Goal: Task Accomplishment & Management: Use online tool/utility

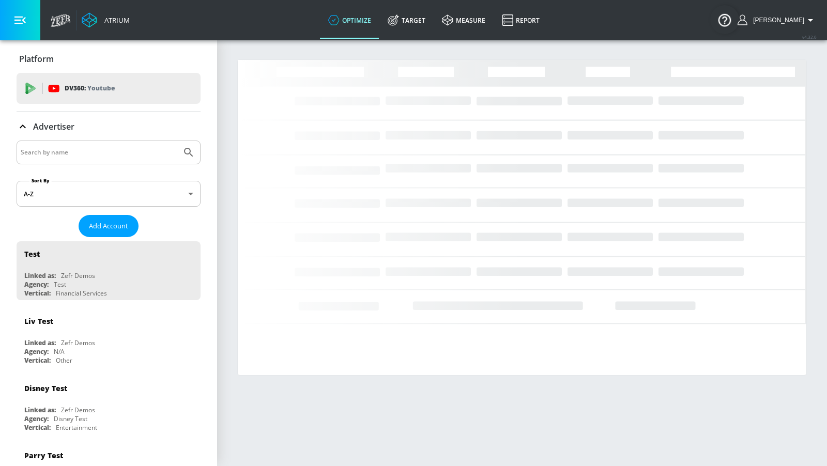
click at [118, 150] on input "Search by name" at bounding box center [99, 152] width 157 height 13
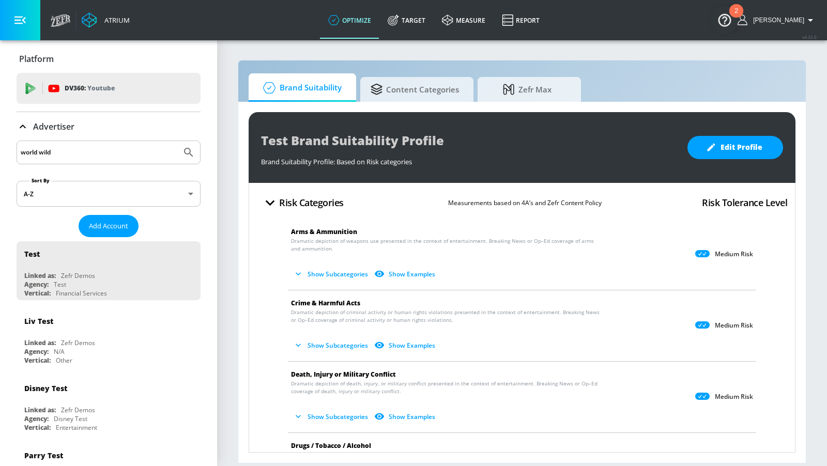
type input "world wild"
click at [177, 141] on button "Submit Search" at bounding box center [188, 152] width 23 height 23
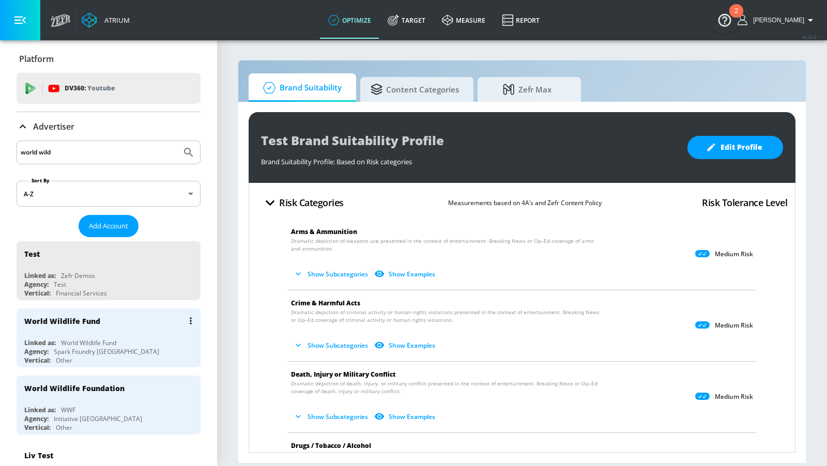
click at [154, 339] on div "Linked as: World Wildlife Fund" at bounding box center [111, 343] width 174 height 9
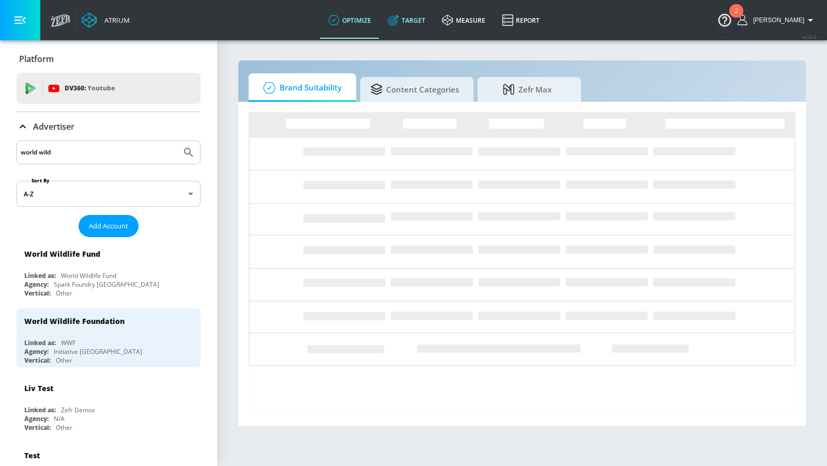
click at [417, 22] on link "Target" at bounding box center [406, 20] width 54 height 37
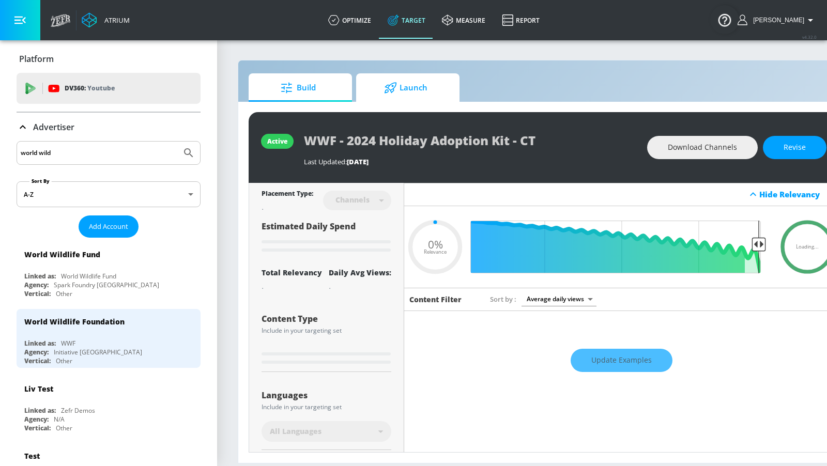
type input "0.05"
click at [395, 81] on span "Launch" at bounding box center [405, 87] width 79 height 25
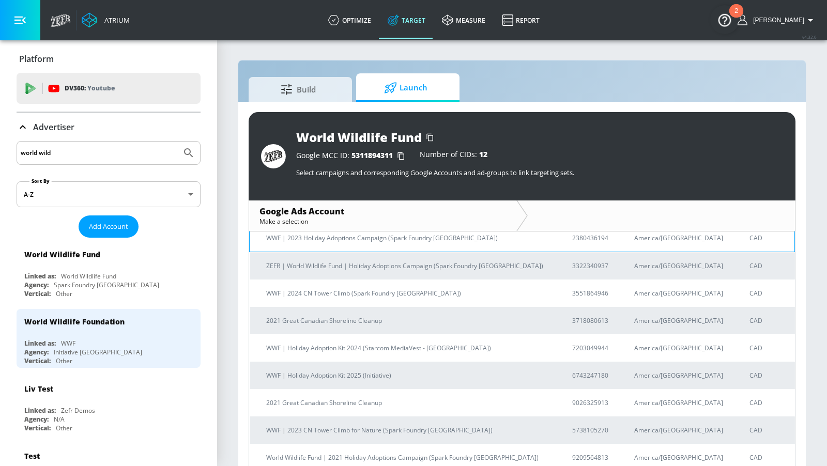
scroll to position [141, 0]
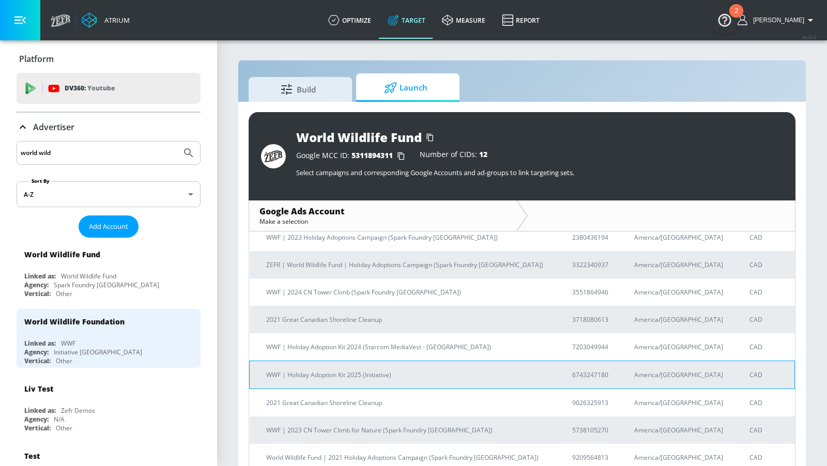
click at [381, 376] on p "WWF | Holiday Adoption Kit 2025 (Initiative)" at bounding box center [406, 375] width 281 height 11
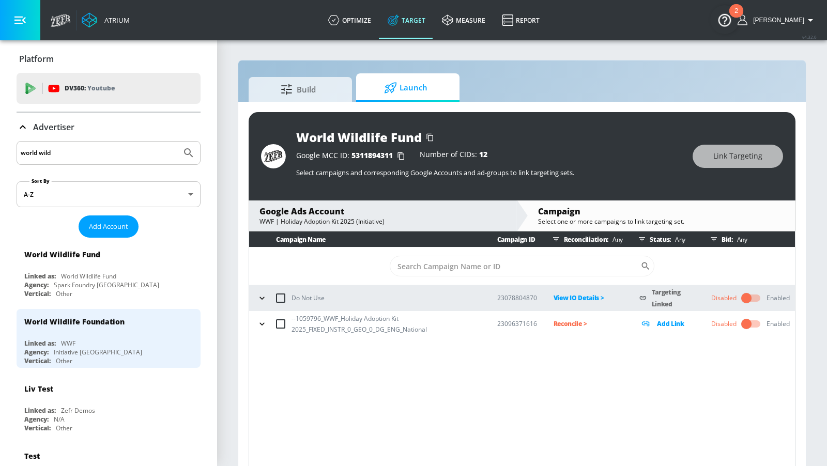
click at [261, 327] on icon "button" at bounding box center [262, 324] width 10 height 10
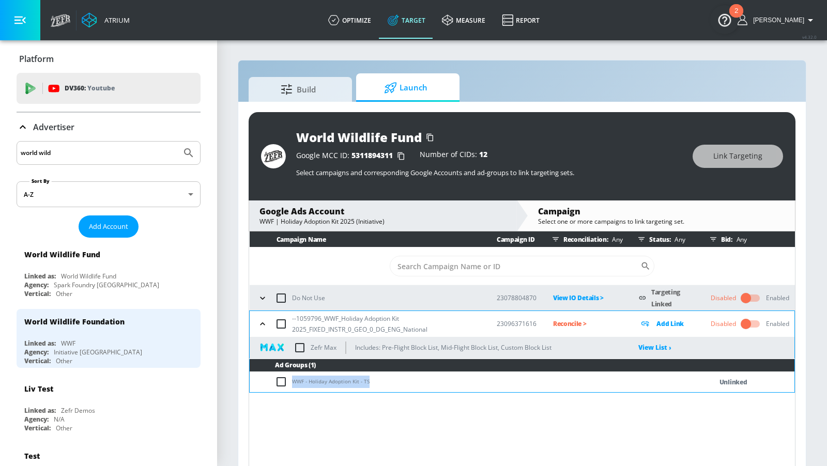
drag, startPoint x: 379, startPoint y: 379, endPoint x: 286, endPoint y: 381, distance: 93.1
click at [286, 381] on td "WWF - Holiday Adoption Kit - TS" at bounding box center [470, 382] width 441 height 20
copy td "WWF - Holiday Adoption Kit - TS"
click at [283, 381] on input "checkbox" at bounding box center [283, 382] width 17 height 12
checkbox input "true"
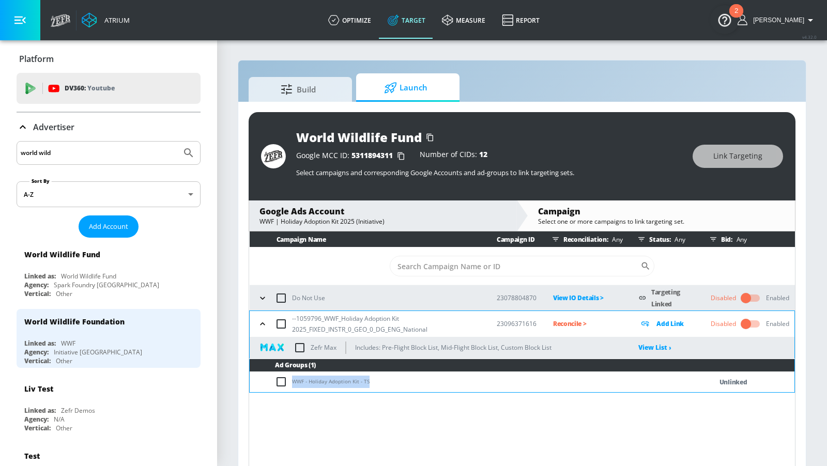
checkbox input "true"
click at [710, 161] on button "Link Targeting" at bounding box center [738, 156] width 90 height 23
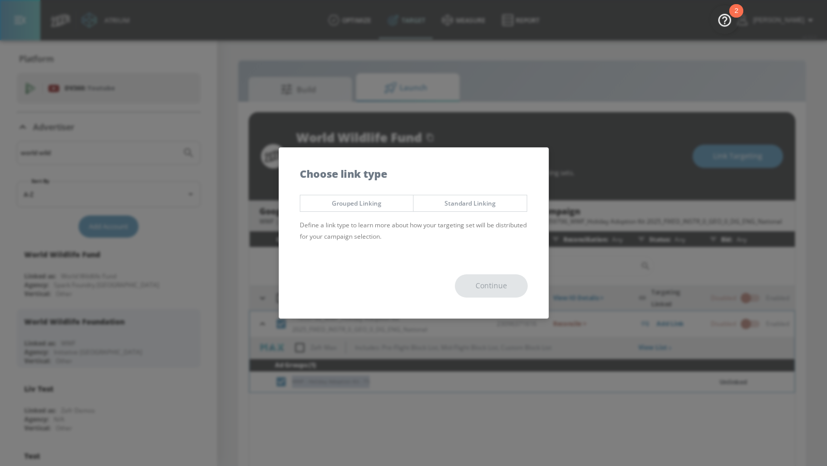
click at [484, 202] on span "Standard Linking" at bounding box center [470, 203] width 98 height 11
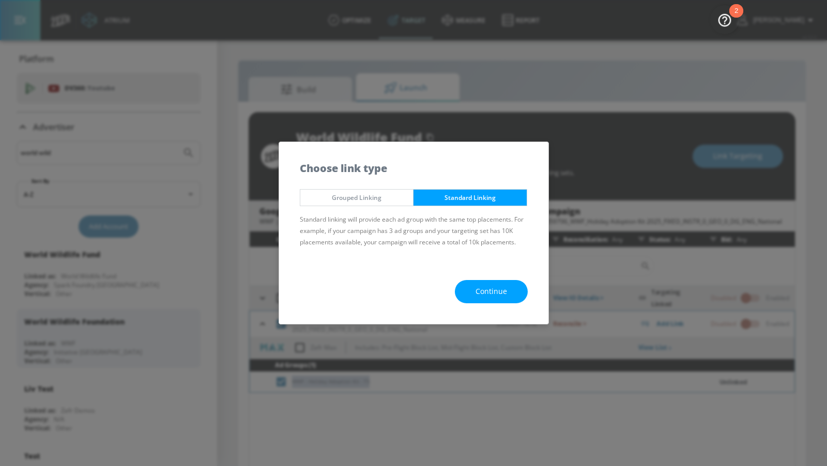
click at [496, 291] on span "Continue" at bounding box center [492, 291] width 32 height 13
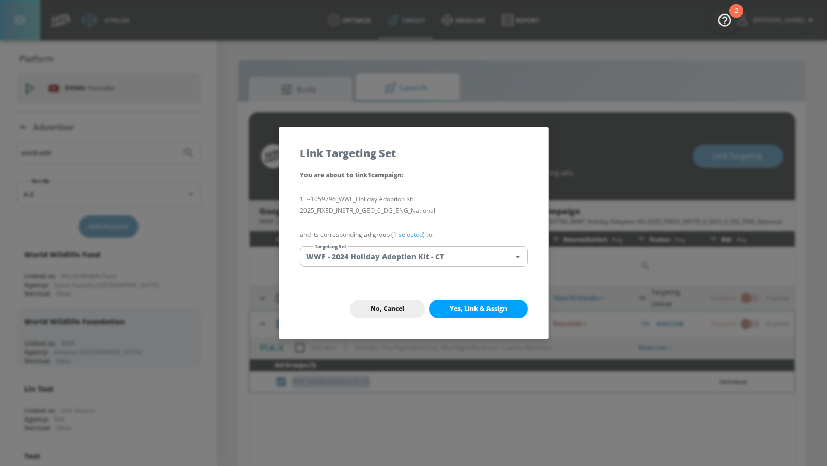
click at [456, 257] on body "Atrium optimize Target measure Report optimize Target measure Report v 4.32.0 A…" at bounding box center [413, 240] width 827 height 481
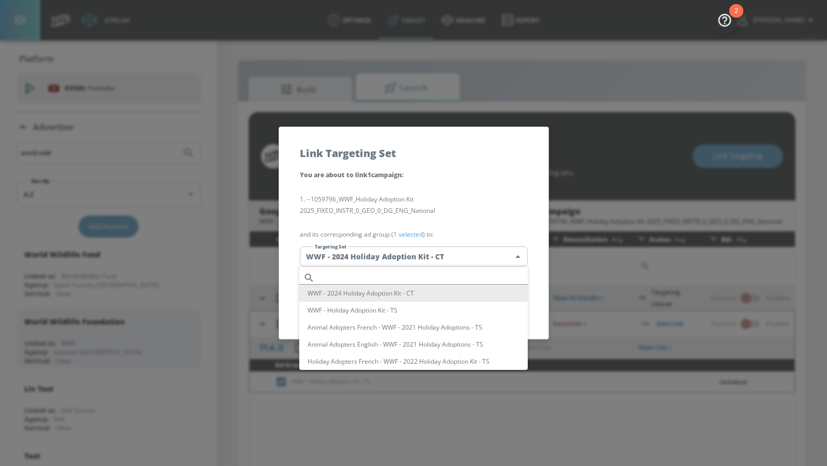
click at [441, 277] on input "text" at bounding box center [423, 278] width 209 height 14
paste input "WWF - Holiday Adoption Kit - TS"
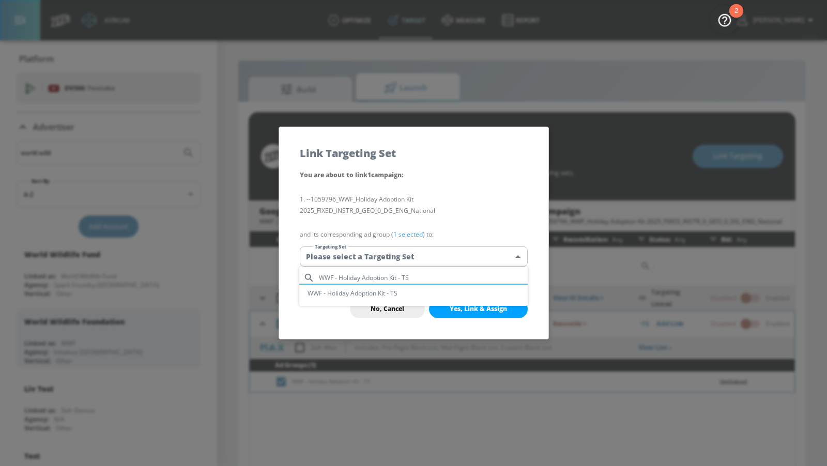
type input "WWF - Holiday Adoption Kit - TS"
click at [438, 298] on li "WWF - Holiday Adoption Kit - TS" at bounding box center [413, 293] width 228 height 17
type input "4a562807-0804-484b-8b91-f9f9777a5981"
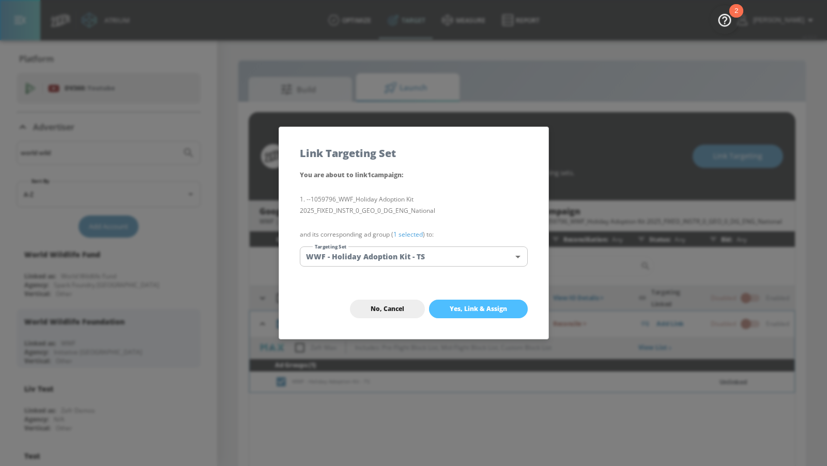
click at [464, 310] on span "Yes, Link & Assign" at bounding box center [478, 309] width 57 height 8
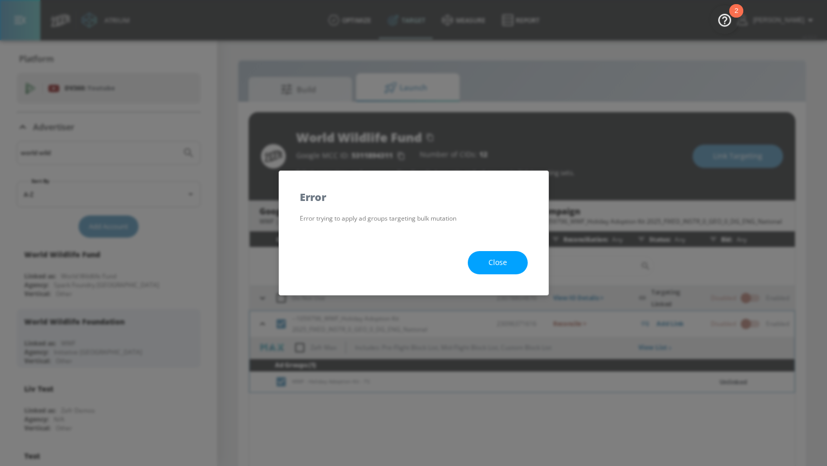
click at [493, 267] on span "Close" at bounding box center [497, 262] width 19 height 13
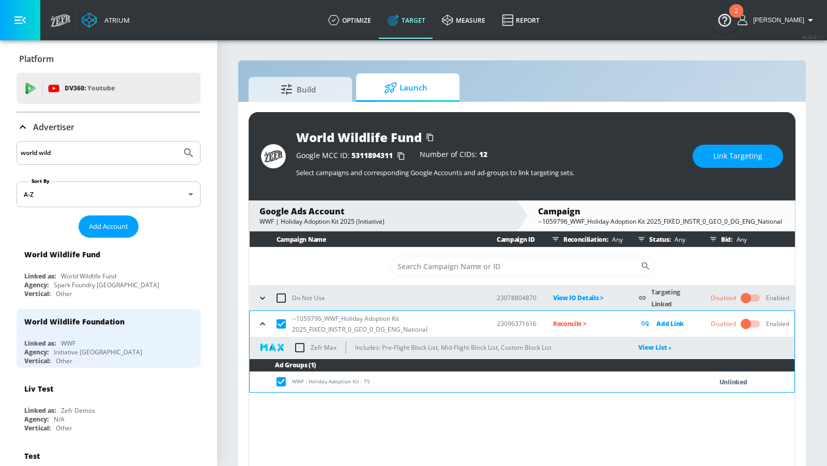
click at [565, 321] on p "Reconcile >" at bounding box center [588, 324] width 70 height 12
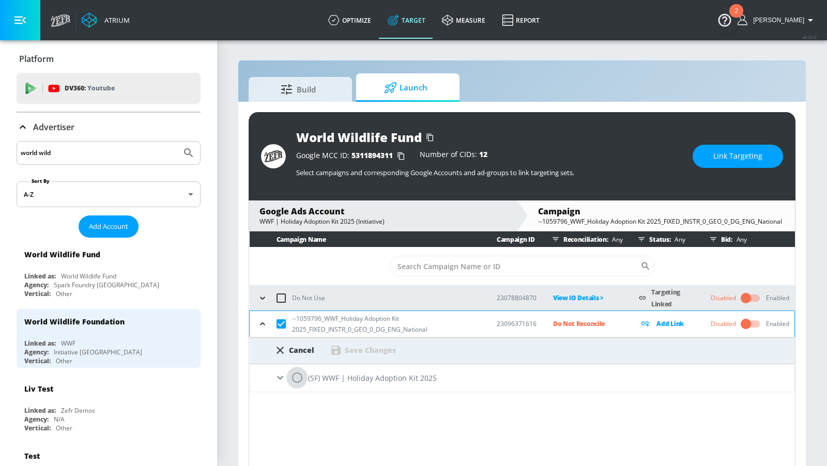
click at [300, 387] on input "radio" at bounding box center [297, 378] width 22 height 22
radio input "true"
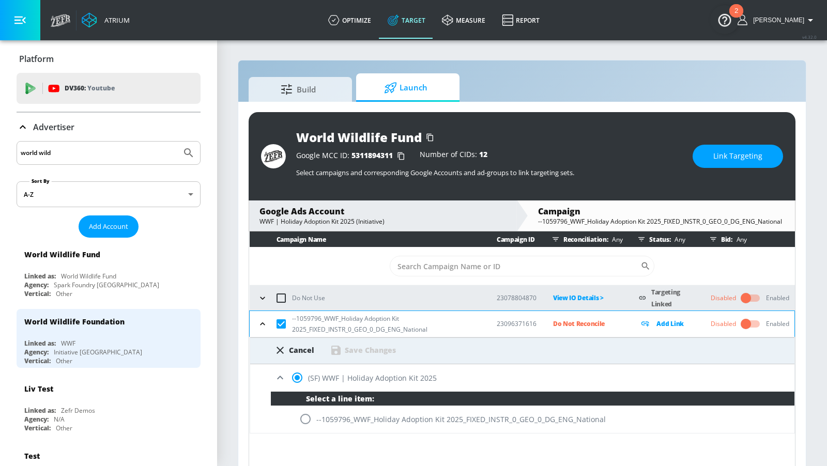
click at [313, 425] on input "radio" at bounding box center [306, 419] width 22 height 22
radio input "true"
click at [365, 348] on div "Save Changes" at bounding box center [370, 350] width 51 height 10
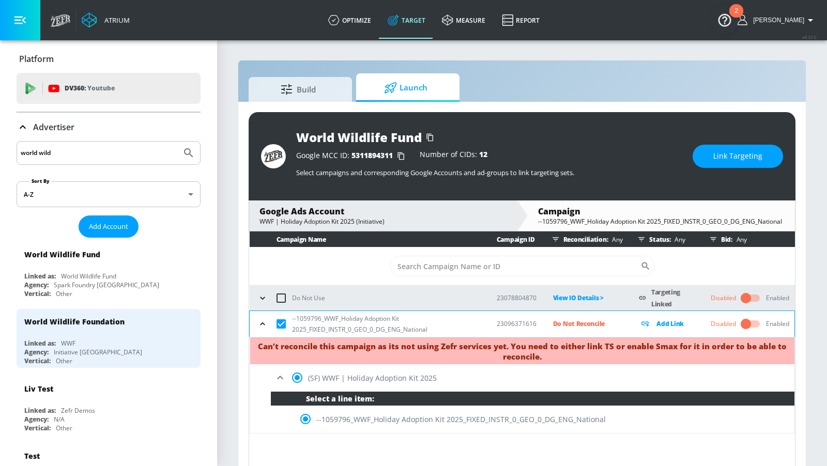
click at [399, 439] on div "Campaign Name Campaign ID Reconciliation: Any Status: Any Bid: Any ​ Do Not Use…" at bounding box center [522, 351] width 547 height 239
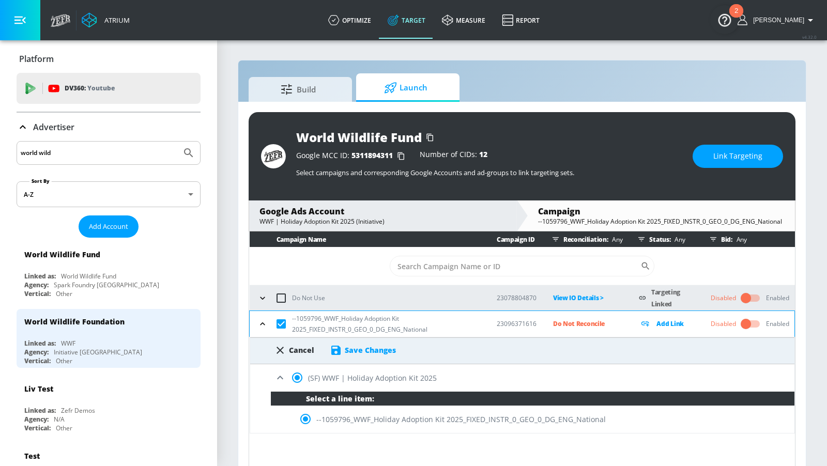
click at [301, 347] on div "Cancel" at bounding box center [301, 350] width 25 height 10
radio input "false"
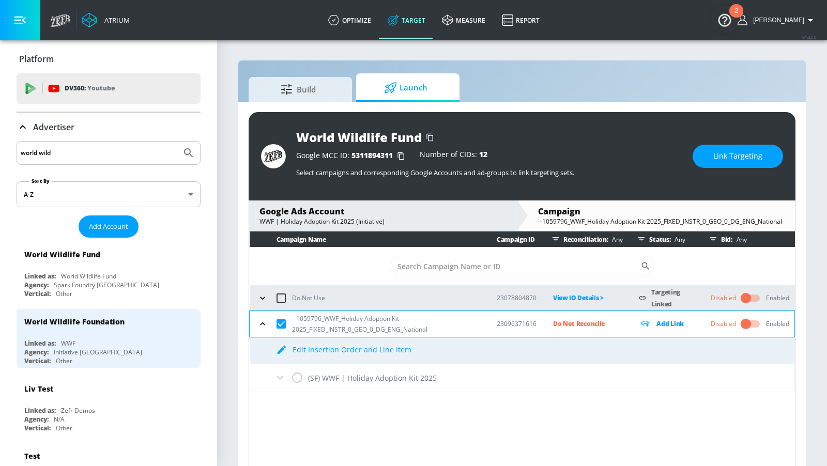
click at [301, 375] on div "(SF) WWF | Holiday Adoption Kit 2025" at bounding box center [522, 377] width 544 height 27
click at [265, 327] on icon "button" at bounding box center [262, 324] width 10 height 10
click at [560, 324] on p "Do Not Reconcile" at bounding box center [588, 324] width 70 height 12
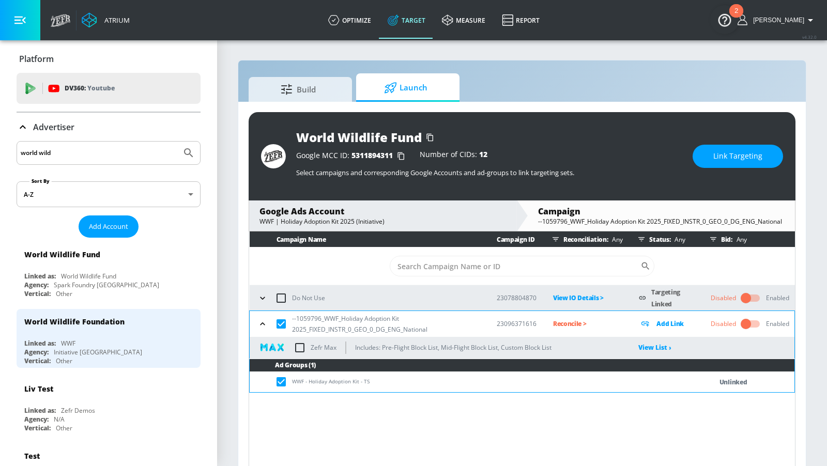
click at [720, 159] on span "Link Targeting" at bounding box center [737, 156] width 49 height 13
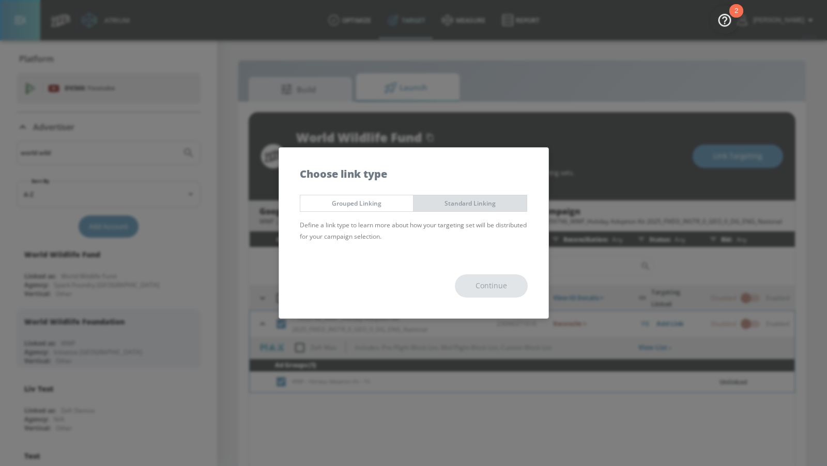
click at [512, 196] on button "Standard Linking" at bounding box center [470, 203] width 114 height 17
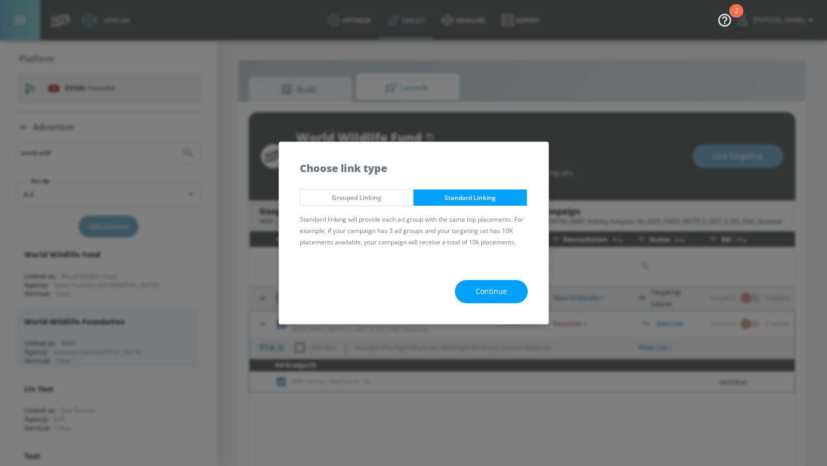
click at [499, 298] on button "Continue" at bounding box center [491, 291] width 73 height 23
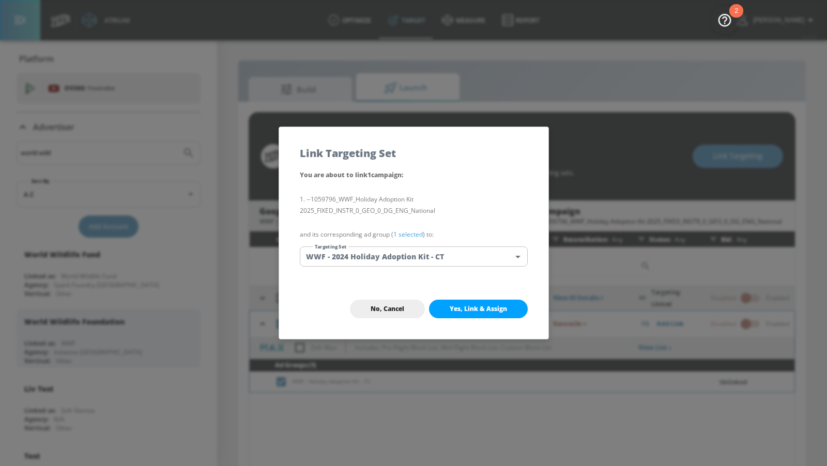
click at [442, 266] on body "Atrium optimize Target measure Report optimize Target measure Report v 4.32.0 A…" at bounding box center [413, 240] width 827 height 481
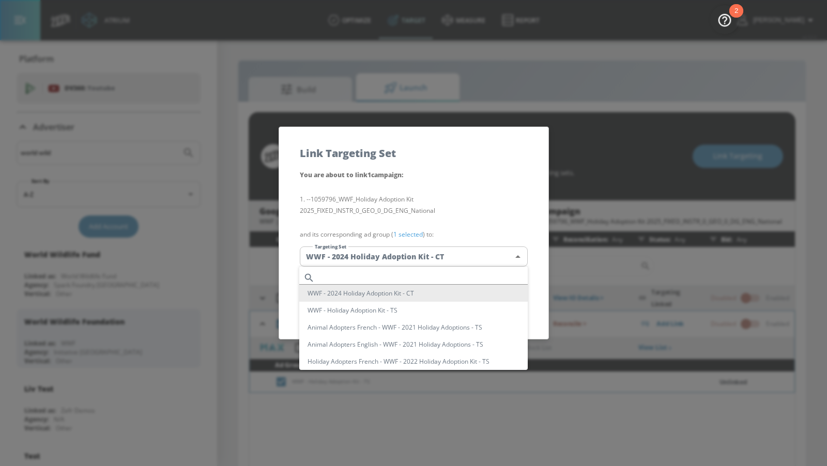
click at [437, 308] on li "WWF - Holiday Adoption Kit - TS" at bounding box center [413, 310] width 228 height 17
type input "4a562807-0804-484b-8b91-f9f9777a5981"
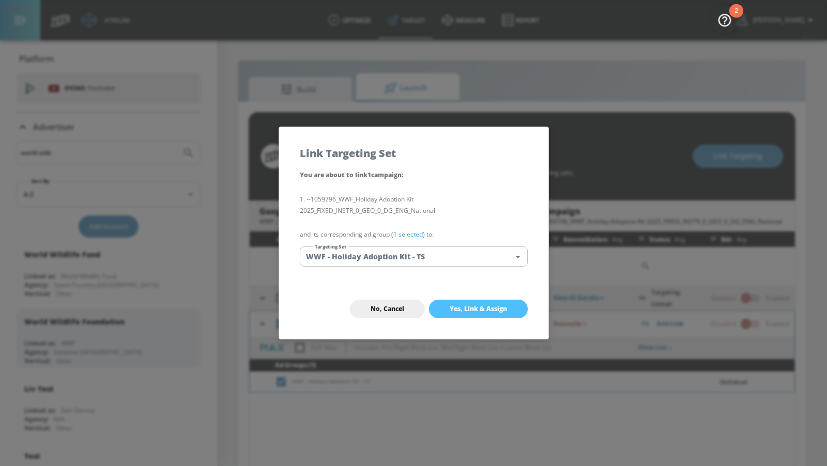
click at [457, 307] on span "Yes, Link & Assign" at bounding box center [478, 309] width 57 height 8
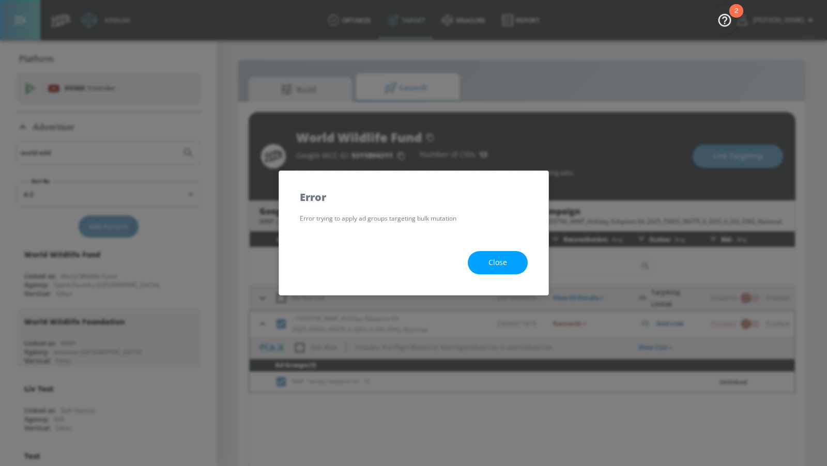
click at [496, 262] on span "Close" at bounding box center [497, 262] width 19 height 13
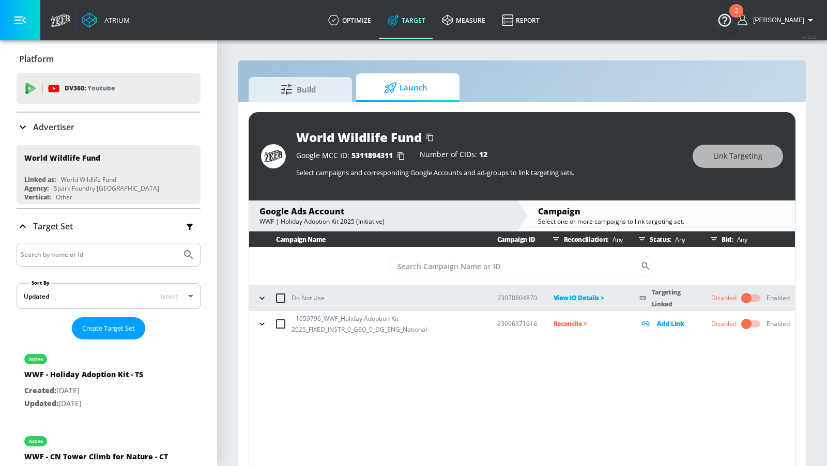
click at [262, 326] on icon "button" at bounding box center [262, 324] width 10 height 10
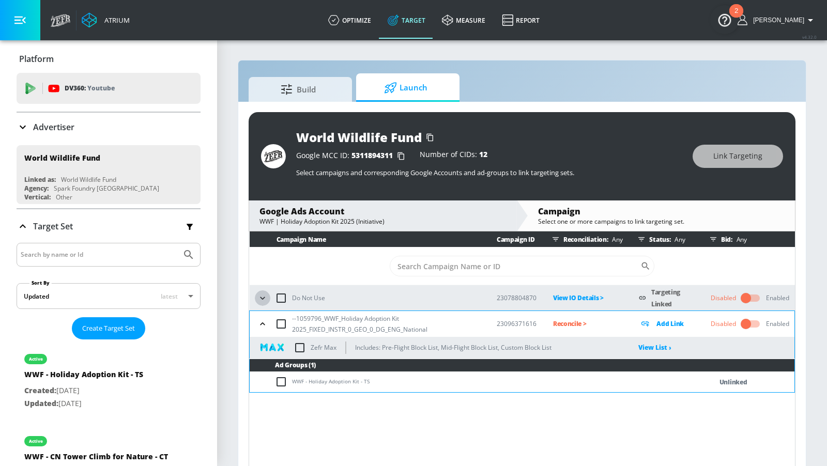
click at [264, 296] on icon "button" at bounding box center [262, 298] width 10 height 10
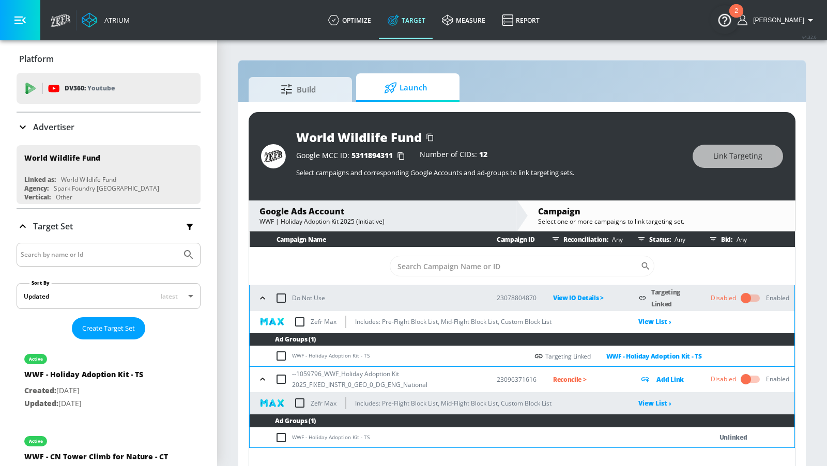
scroll to position [14, 0]
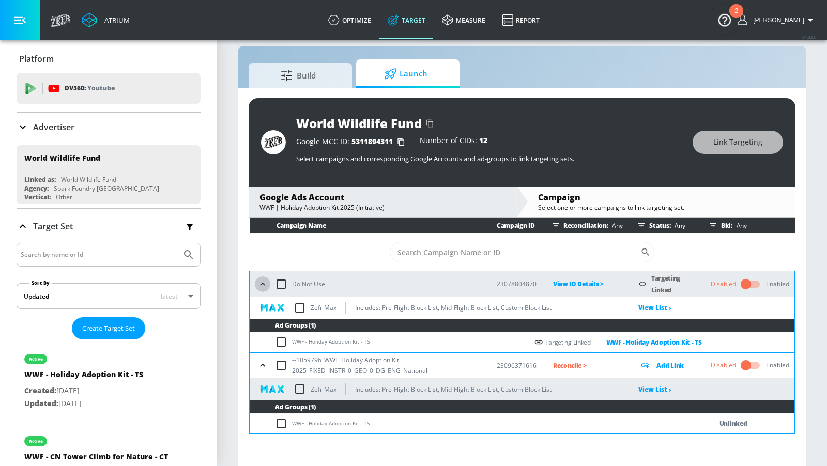
click at [265, 283] on icon "button" at bounding box center [262, 284] width 10 height 10
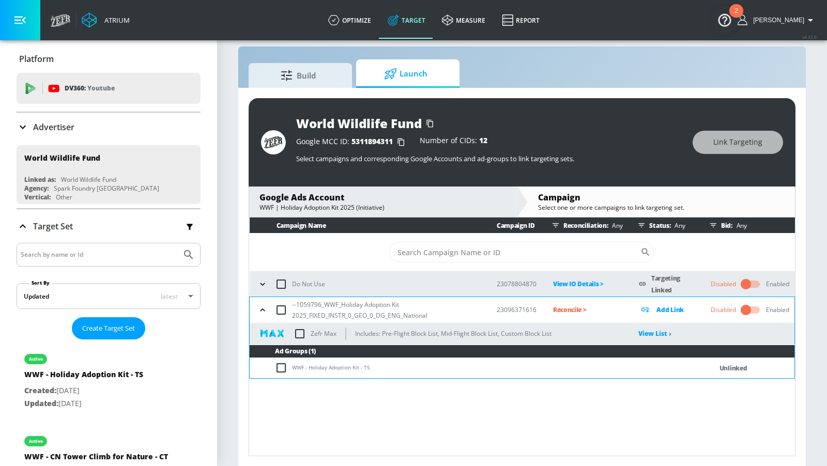
click at [276, 363] on input "checkbox" at bounding box center [283, 368] width 17 height 12
checkbox input "true"
click at [708, 140] on button "Link Targeting" at bounding box center [738, 142] width 90 height 23
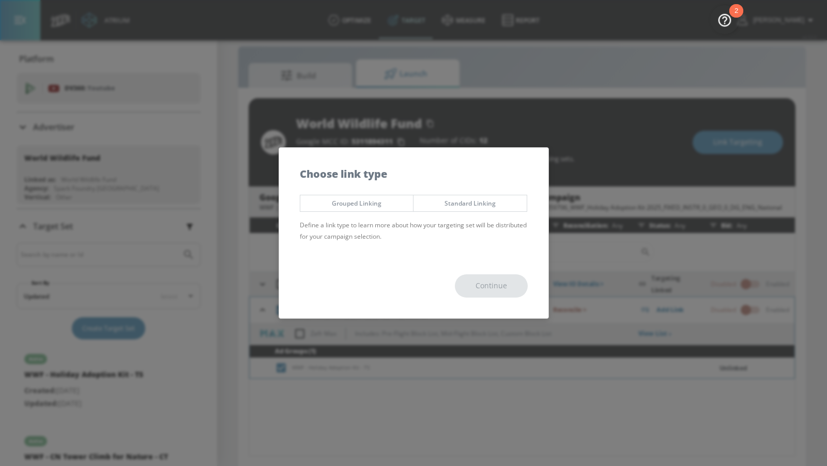
click at [460, 200] on span "Standard Linking" at bounding box center [470, 203] width 98 height 11
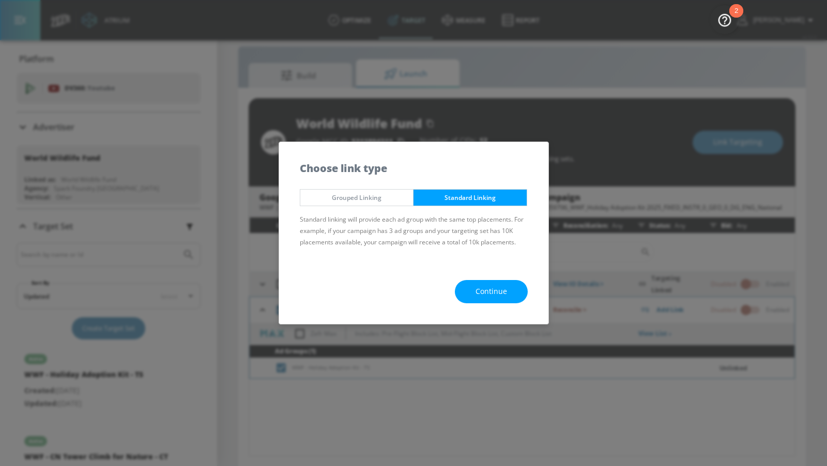
click at [481, 285] on button "Continue" at bounding box center [491, 291] width 73 height 23
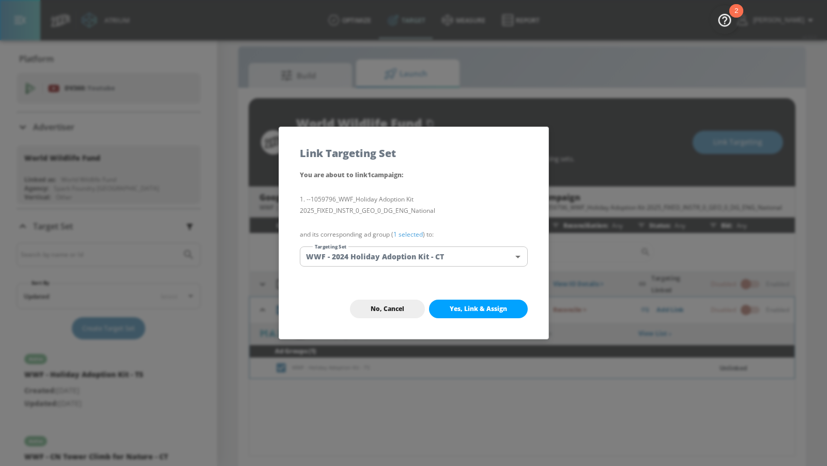
click at [425, 256] on body "Atrium optimize Target measure Report optimize Target measure Report v 4.32.0 A…" at bounding box center [413, 226] width 827 height 481
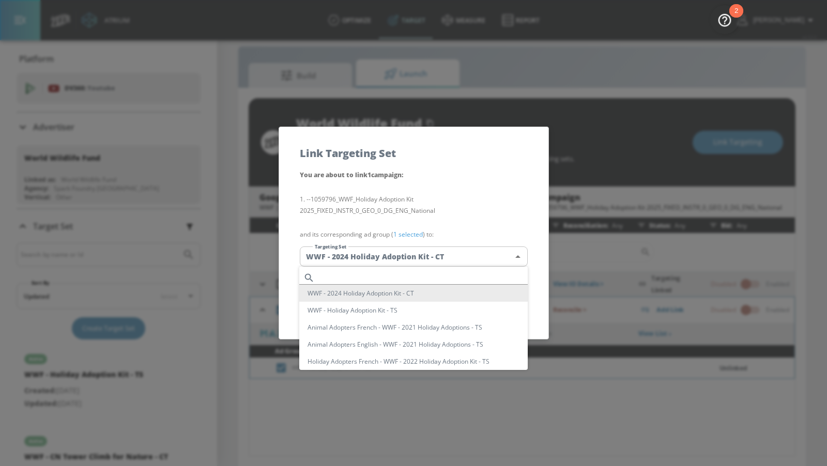
click at [420, 310] on li "WWF - Holiday Adoption Kit - TS" at bounding box center [413, 310] width 228 height 17
type input "4a562807-0804-484b-8b91-f9f9777a5981"
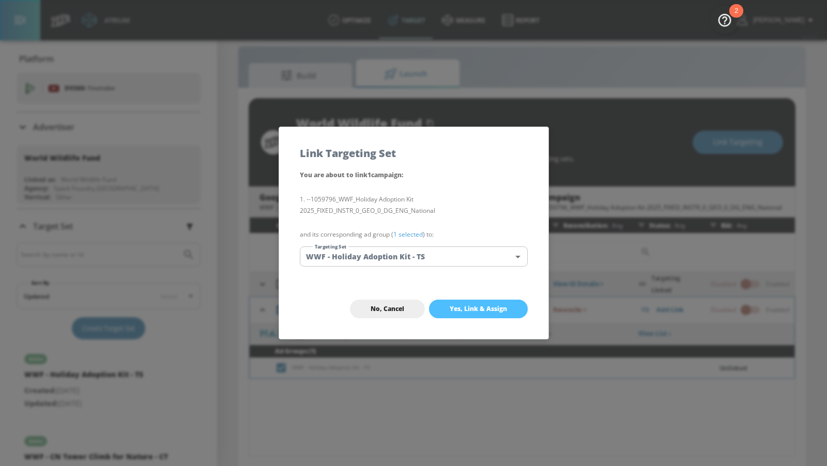
click at [462, 310] on span "Yes, Link & Assign" at bounding box center [478, 309] width 57 height 8
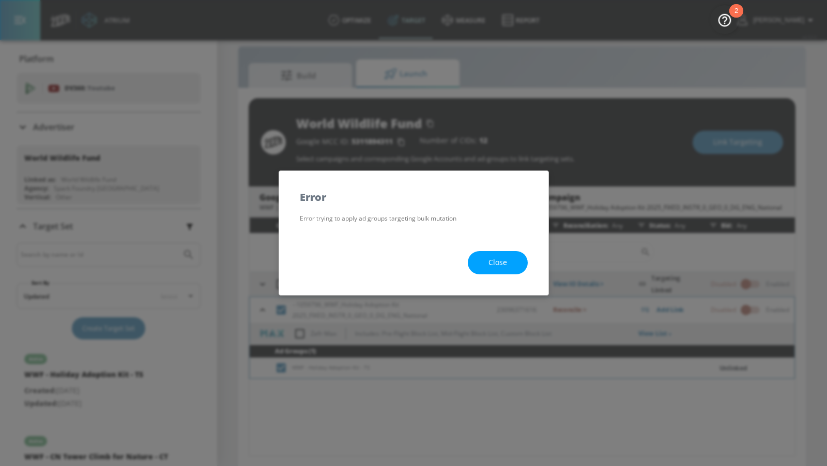
click at [483, 268] on button "Close" at bounding box center [498, 262] width 60 height 23
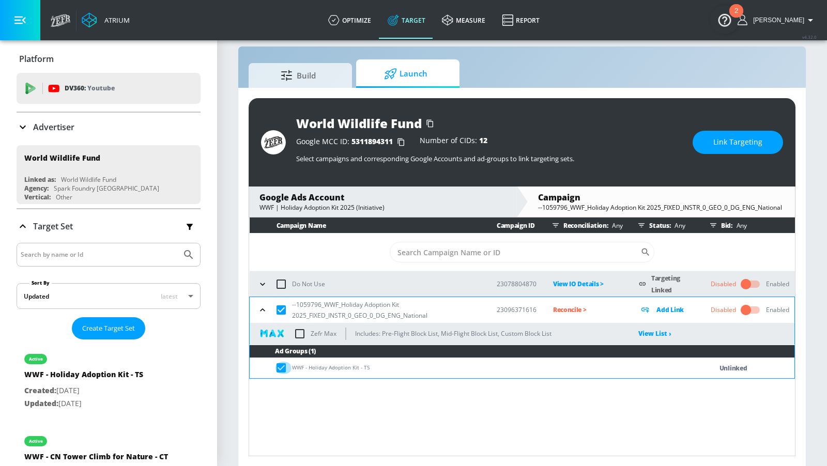
click at [283, 362] on input "checkbox" at bounding box center [283, 368] width 17 height 12
checkbox input "false"
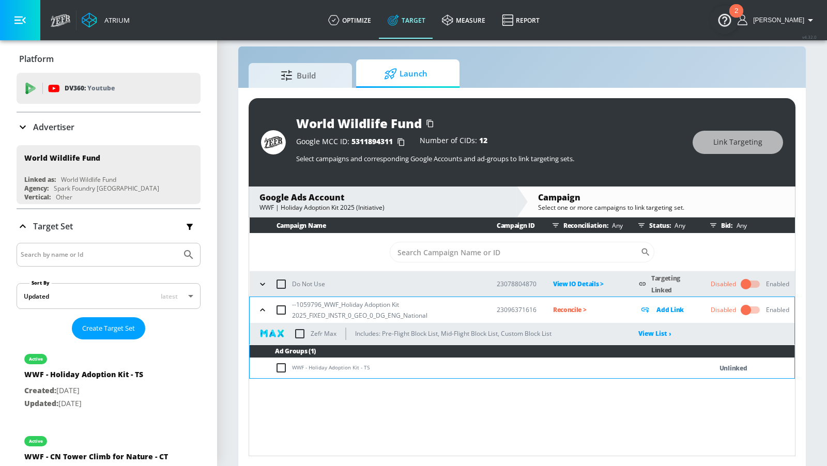
click at [261, 287] on icon "button" at bounding box center [262, 284] width 10 height 10
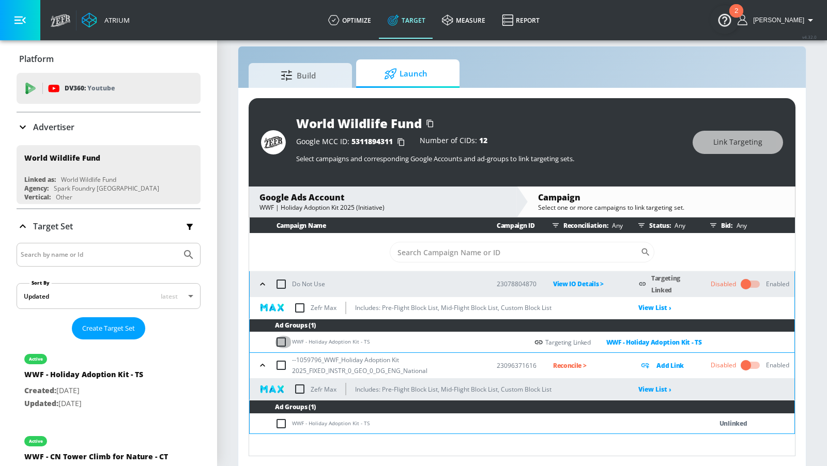
click at [286, 342] on input "checkbox" at bounding box center [283, 342] width 17 height 12
checkbox input "true"
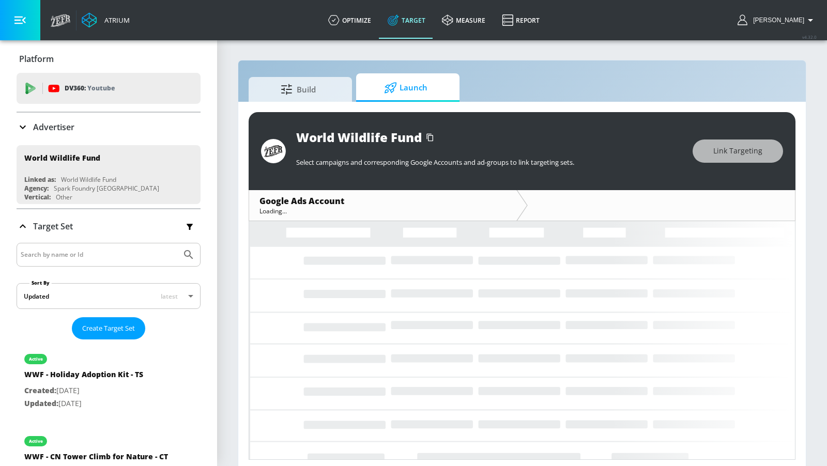
scroll to position [4, 0]
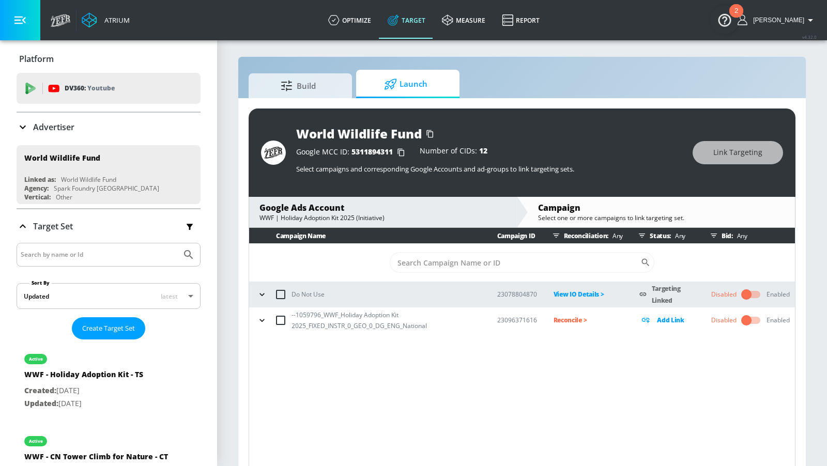
click at [675, 318] on p "Add Link" at bounding box center [670, 320] width 27 height 12
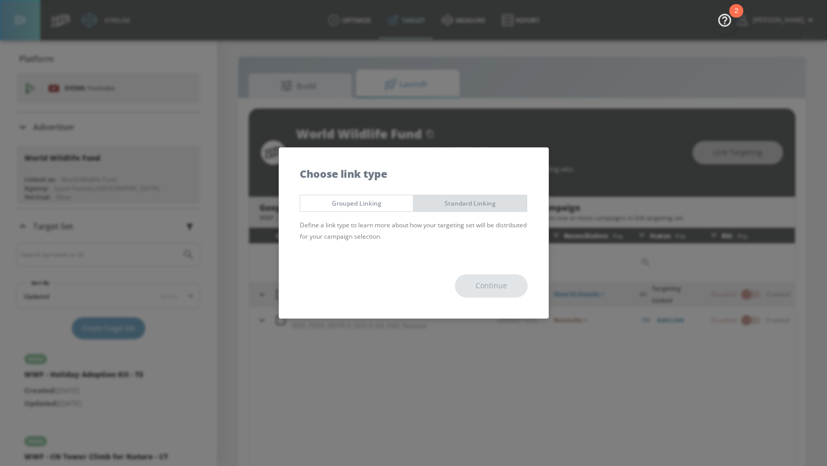
click at [475, 208] on span "Standard Linking" at bounding box center [470, 203] width 98 height 11
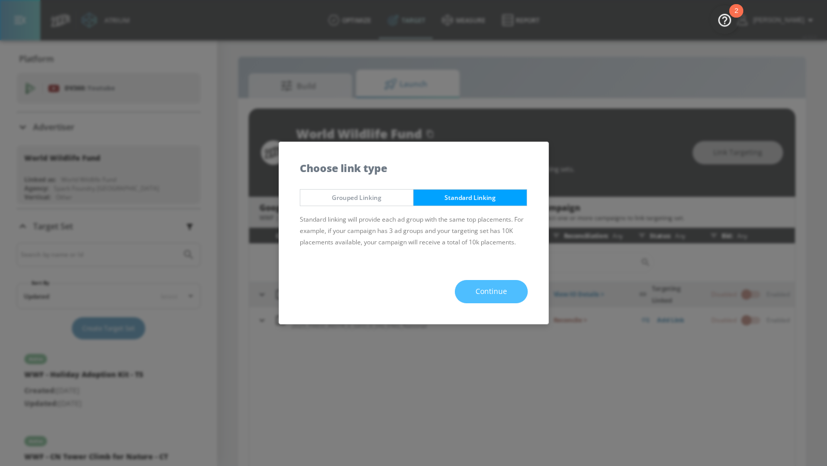
click at [501, 290] on span "Continue" at bounding box center [492, 291] width 32 height 13
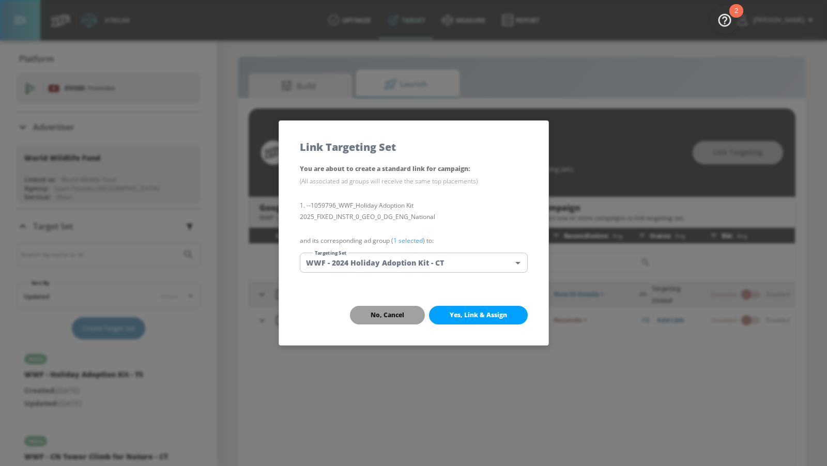
click at [405, 316] on button "No, Cancel" at bounding box center [387, 315] width 75 height 19
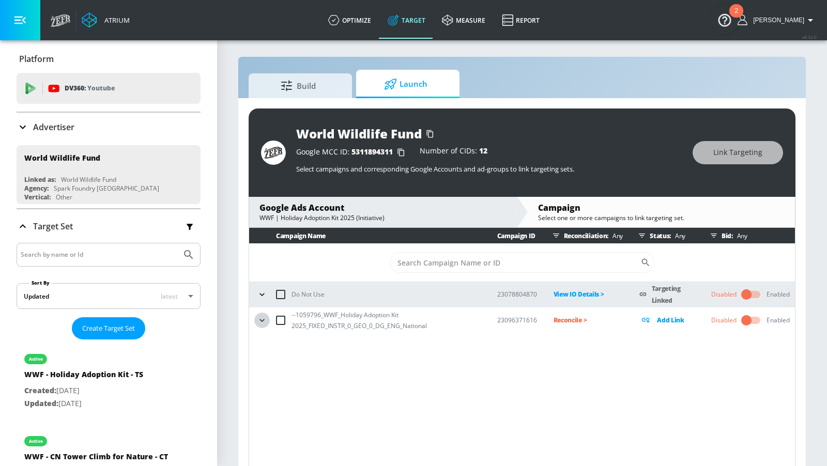
click at [261, 324] on icon "button" at bounding box center [262, 320] width 10 height 10
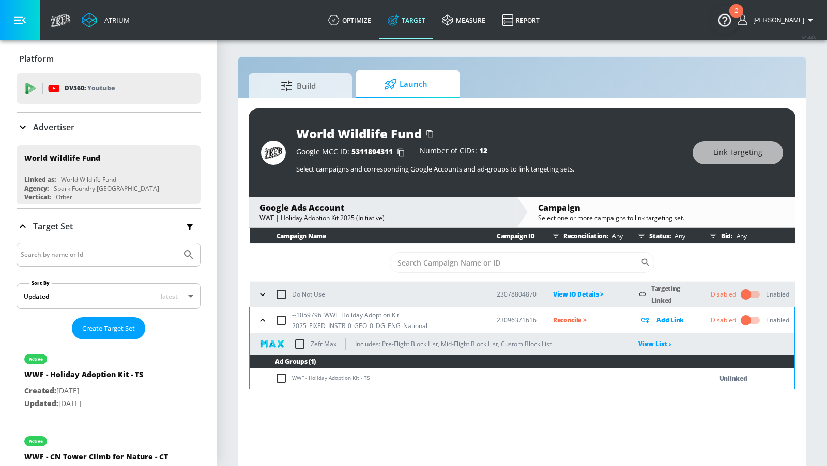
click at [281, 377] on input "checkbox" at bounding box center [283, 378] width 17 height 12
checkbox input "true"
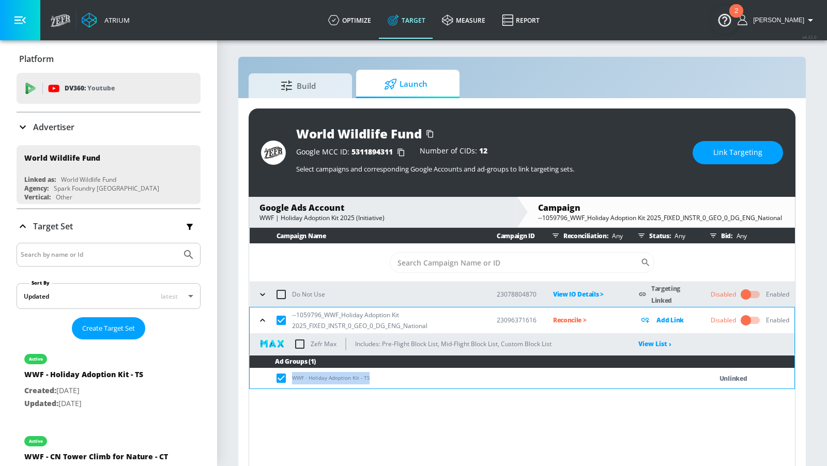
drag, startPoint x: 374, startPoint y: 373, endPoint x: 290, endPoint y: 377, distance: 83.8
click at [290, 377] on td "WWF - Holiday Adoption Kit - TS" at bounding box center [470, 379] width 441 height 20
copy td "WWF - Holiday Adoption Kit - TS"
click at [744, 160] on button "Link Targeting" at bounding box center [738, 152] width 90 height 23
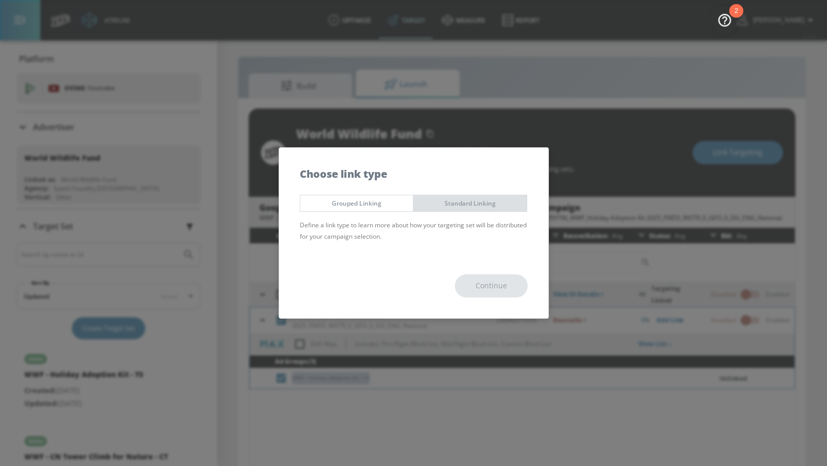
click at [501, 201] on span "Standard Linking" at bounding box center [470, 203] width 98 height 11
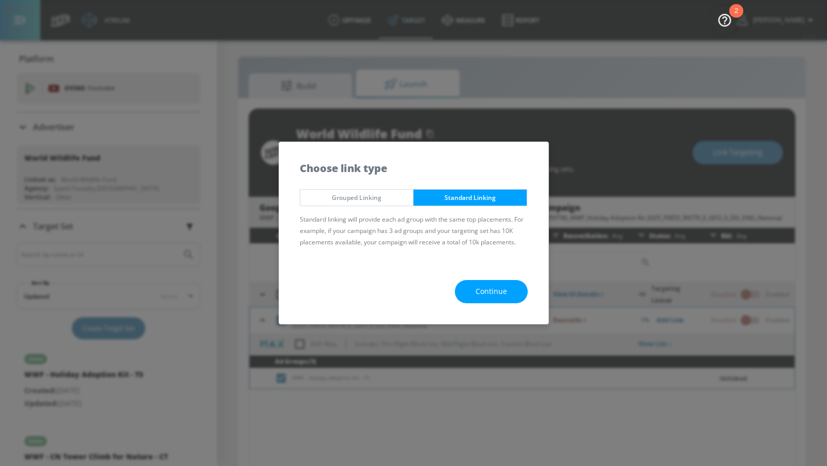
click at [513, 310] on div "Continue" at bounding box center [413, 291] width 269 height 65
click at [508, 296] on button "Continue" at bounding box center [491, 291] width 73 height 23
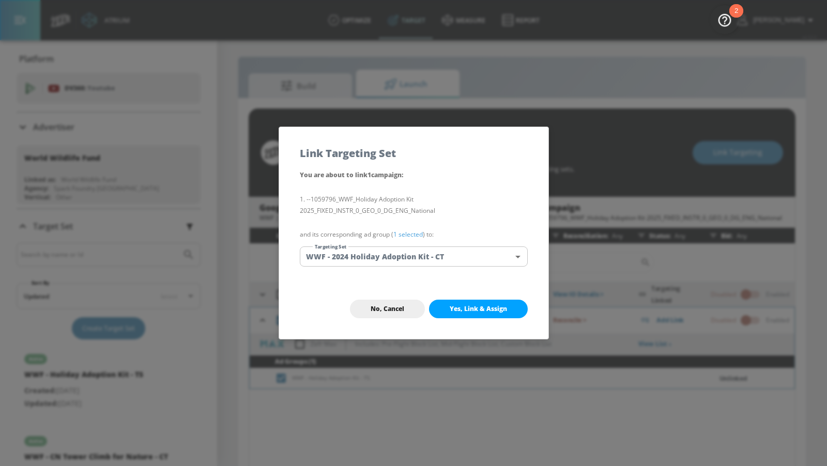
click at [462, 259] on body "Atrium optimize Target measure Report optimize Target measure Report v 4.32.0 A…" at bounding box center [413, 236] width 827 height 481
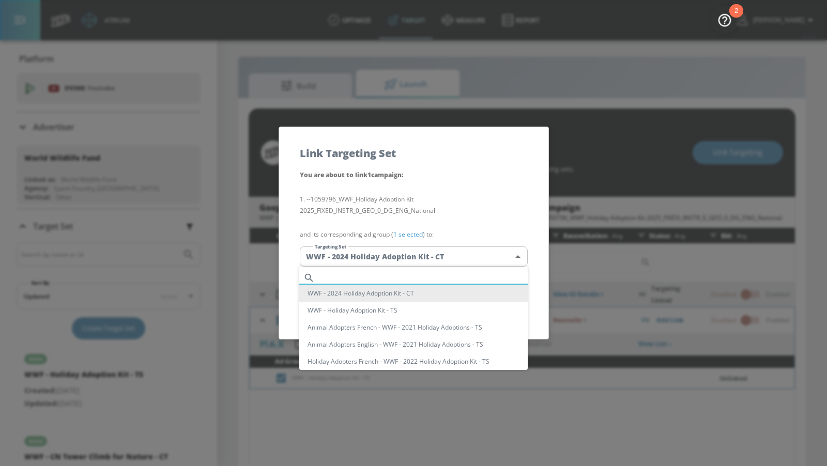
click at [449, 278] on input "text" at bounding box center [423, 278] width 209 height 14
paste input "WWF - Holiday Adoption Kit - TS"
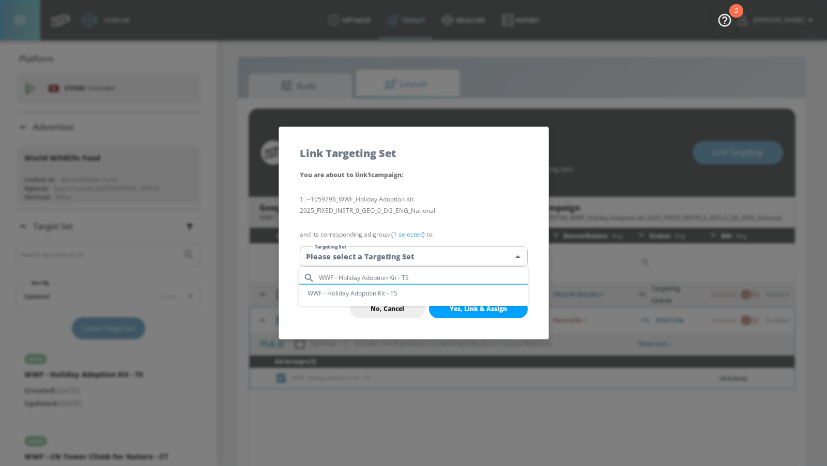
type input "WWF - Holiday Adoption Kit - TS"
click at [440, 296] on li "WWF - Holiday Adoption Kit - TS" at bounding box center [413, 293] width 228 height 17
type input "4a562807-0804-484b-8b91-f9f9777a5981"
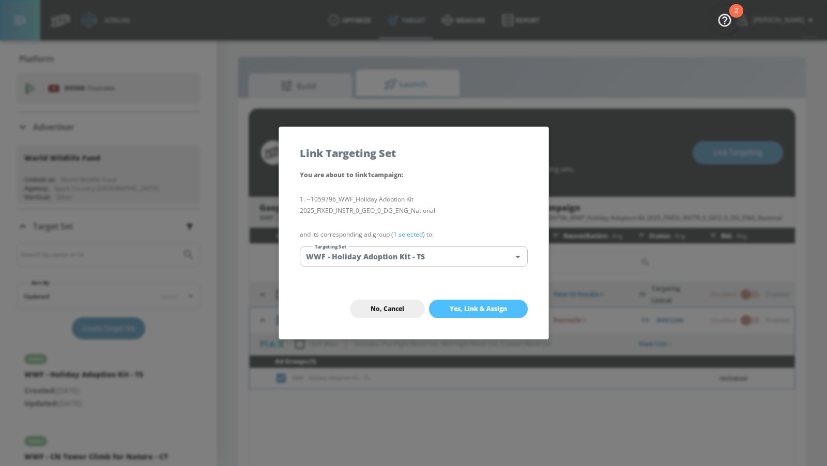
click at [463, 311] on span "Yes, Link & Assign" at bounding box center [478, 309] width 57 height 8
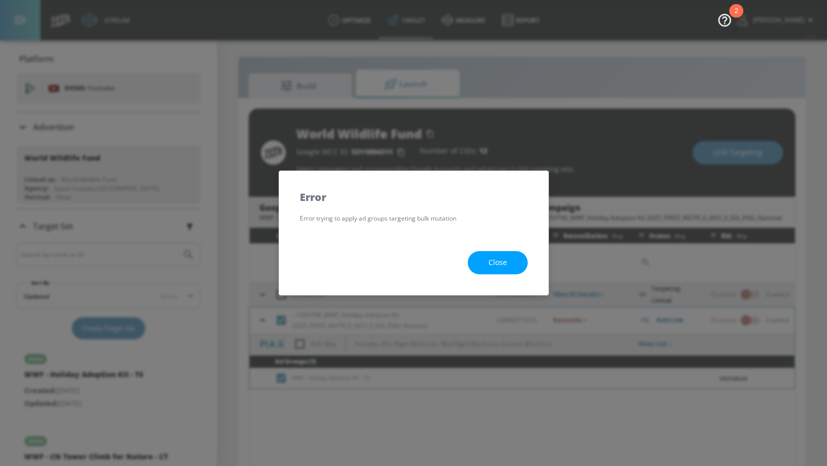
click at [493, 266] on span "Close" at bounding box center [497, 262] width 19 height 13
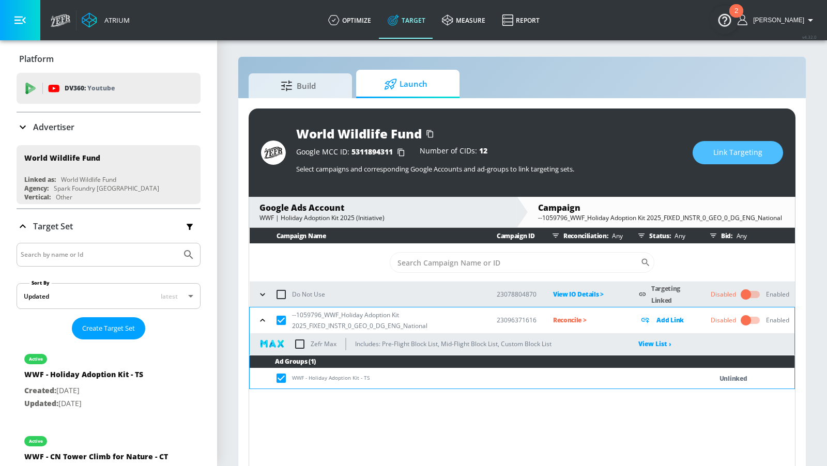
click at [722, 158] on span "Link Targeting" at bounding box center [737, 152] width 49 height 13
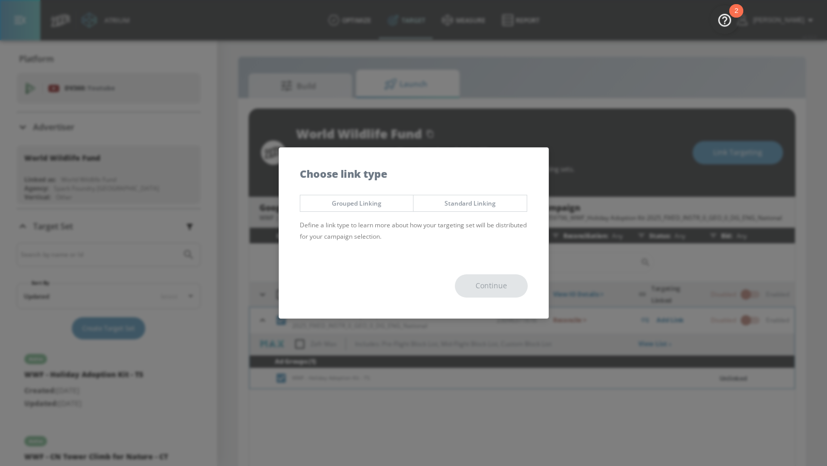
click at [487, 205] on span "Standard Linking" at bounding box center [470, 203] width 98 height 11
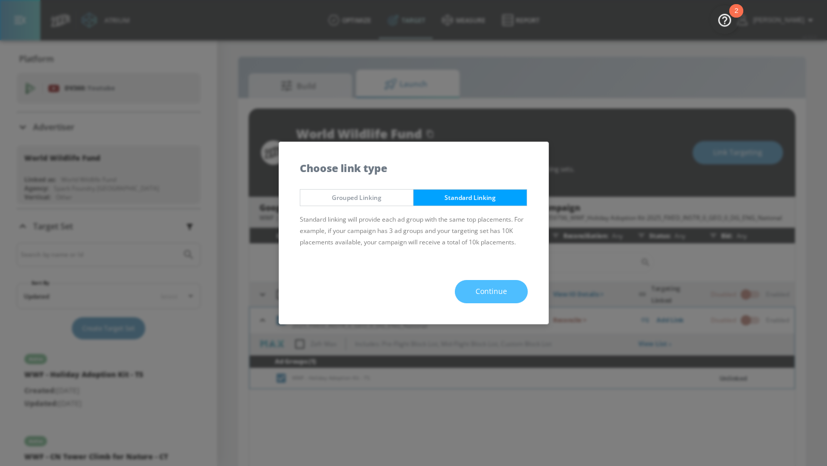
click at [507, 291] on span "Continue" at bounding box center [492, 291] width 32 height 13
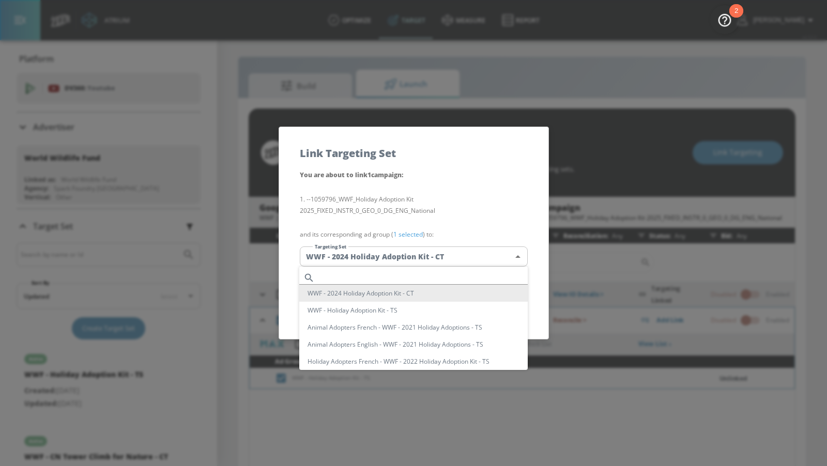
click at [457, 251] on body "Atrium optimize Target measure Report optimize Target measure Report v 4.32.0 A…" at bounding box center [413, 236] width 827 height 481
click at [451, 309] on li "WWF - Holiday Adoption Kit - TS" at bounding box center [413, 310] width 228 height 17
type input "4a562807-0804-484b-8b91-f9f9777a5981"
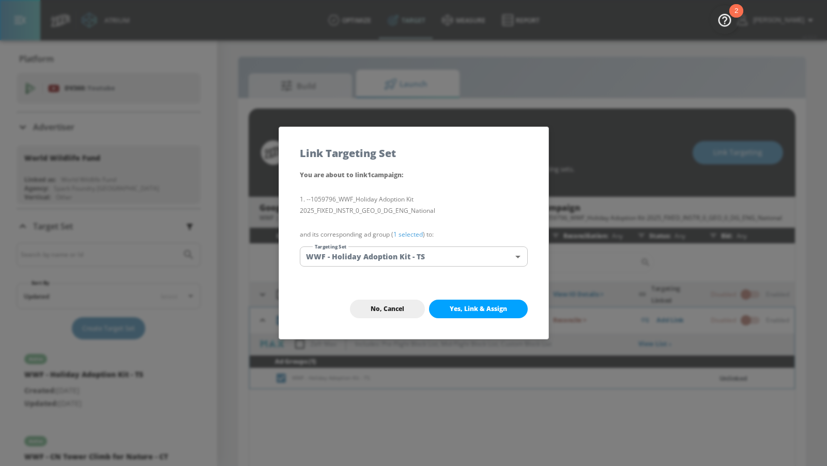
click at [480, 311] on span "Yes, Link & Assign" at bounding box center [478, 309] width 57 height 8
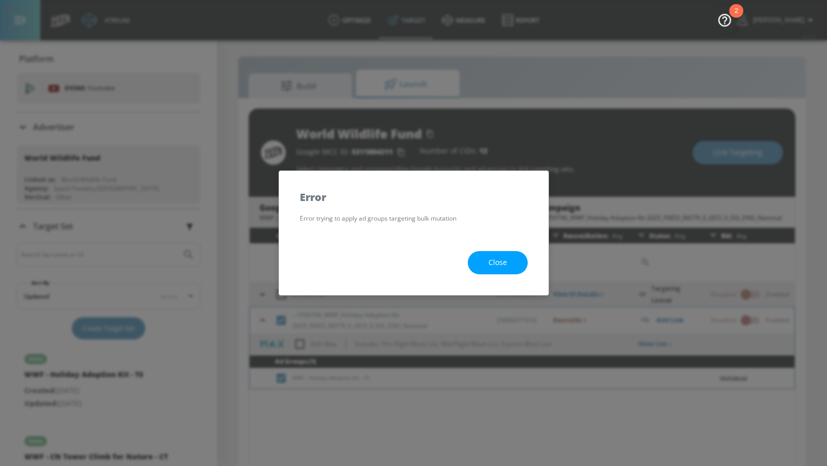
click at [514, 266] on button "Close" at bounding box center [498, 262] width 60 height 23
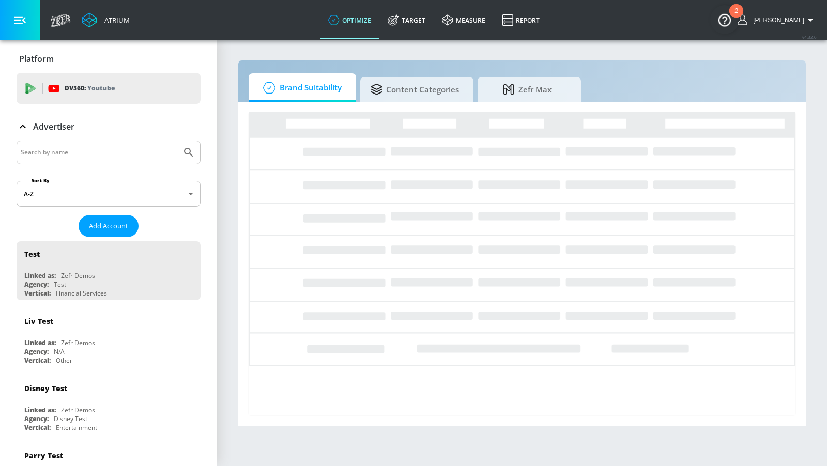
click at [139, 154] on input "Search by name" at bounding box center [99, 152] width 157 height 13
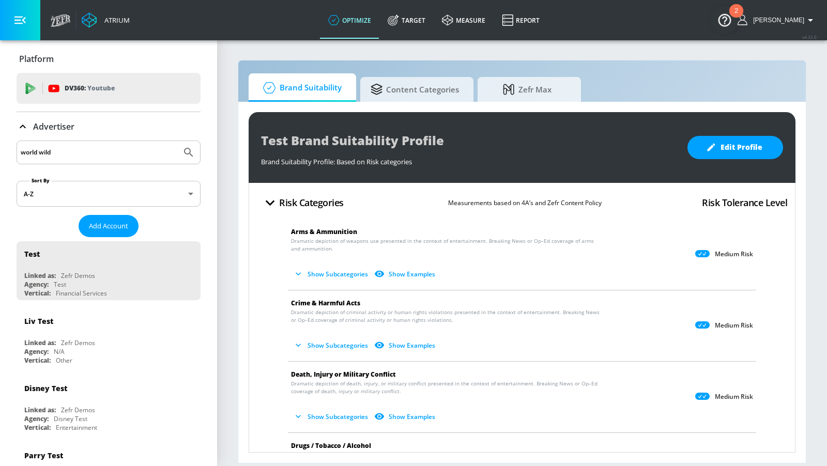
type input "world wild"
click at [177, 141] on button "Submit Search" at bounding box center [188, 152] width 23 height 23
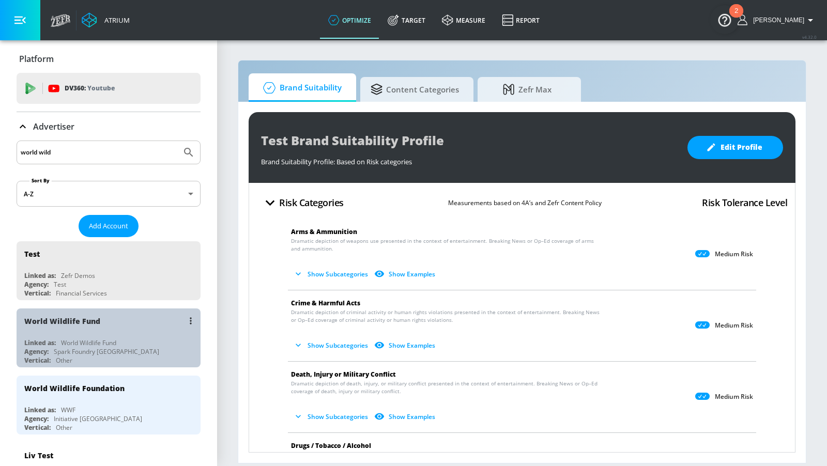
click at [124, 331] on div "World Wildlife Fund" at bounding box center [111, 321] width 174 height 25
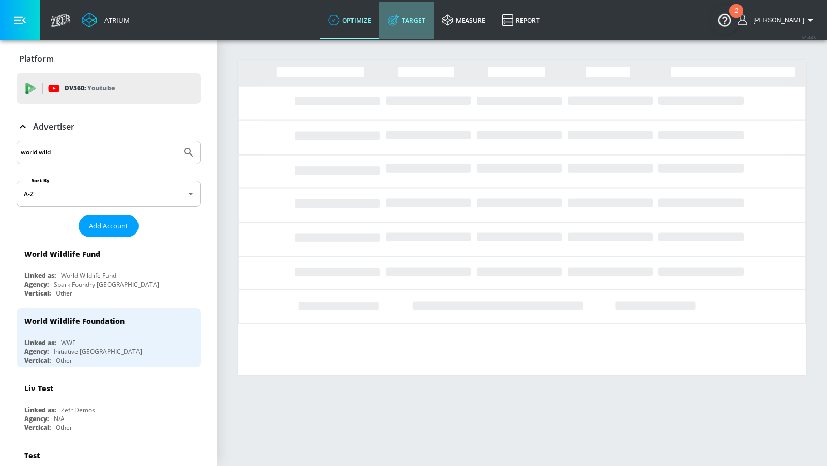
click at [418, 29] on link "Target" at bounding box center [406, 20] width 54 height 37
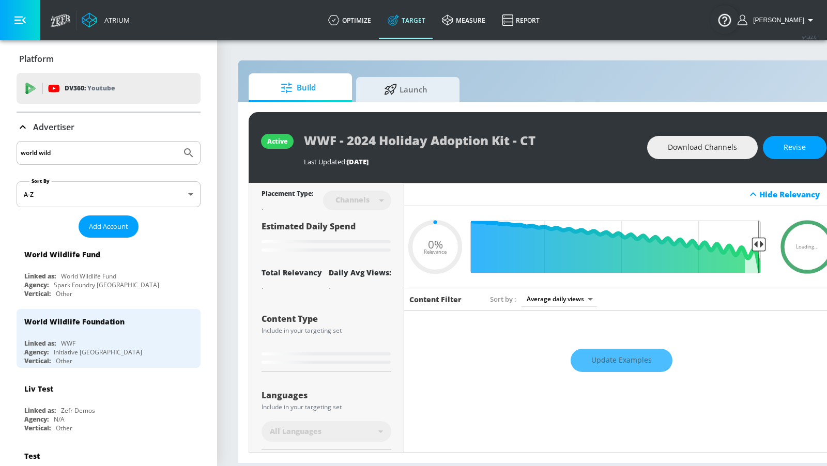
type input "0.05"
click at [424, 102] on div "active WWF - 2024 Holiday Adoption Kit - CT Last Updated: [DATE] Download Chann…" at bounding box center [543, 282] width 611 height 361
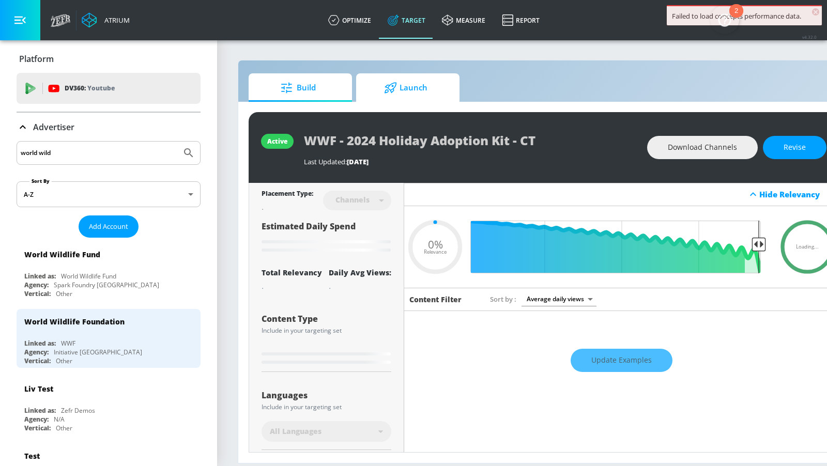
click at [421, 91] on span "Launch" at bounding box center [405, 87] width 79 height 25
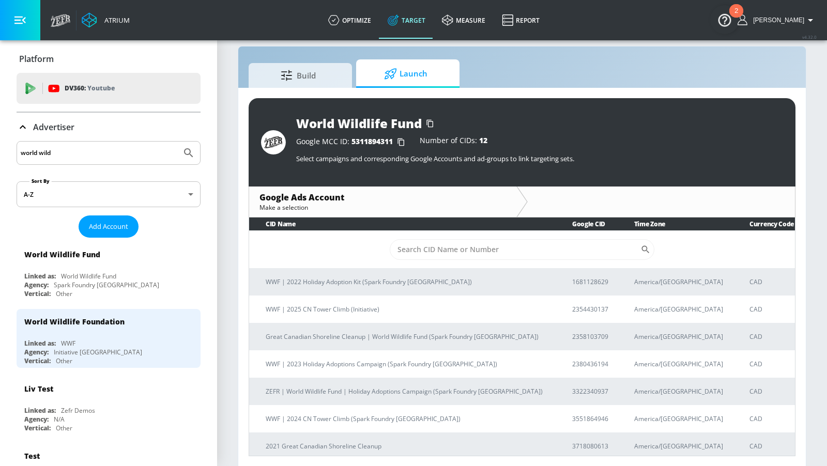
scroll to position [140, 0]
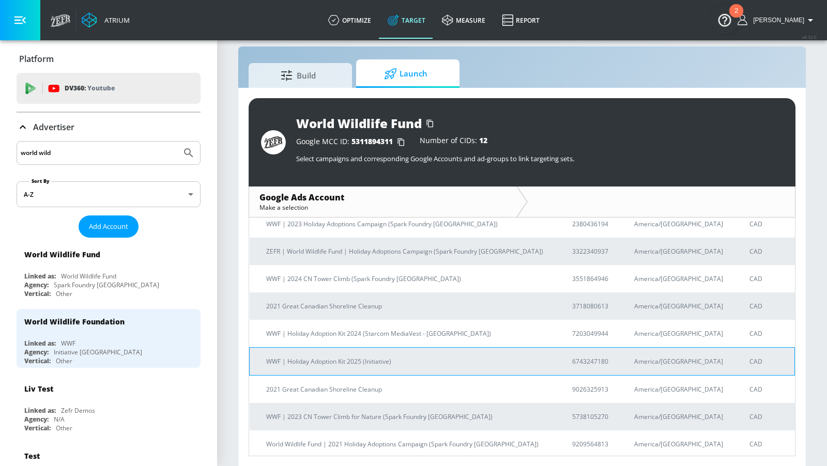
click at [383, 362] on p "WWF | Holiday Adoption Kit 2025 (Initiative)" at bounding box center [406, 361] width 281 height 11
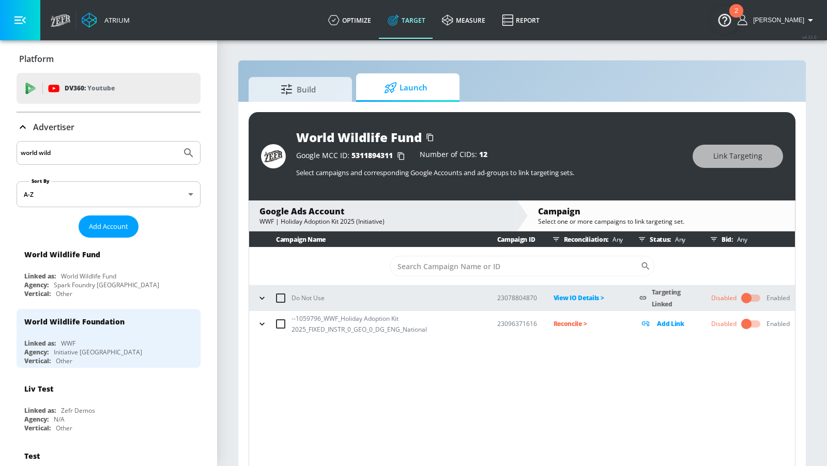
click at [258, 324] on icon "button" at bounding box center [262, 324] width 10 height 10
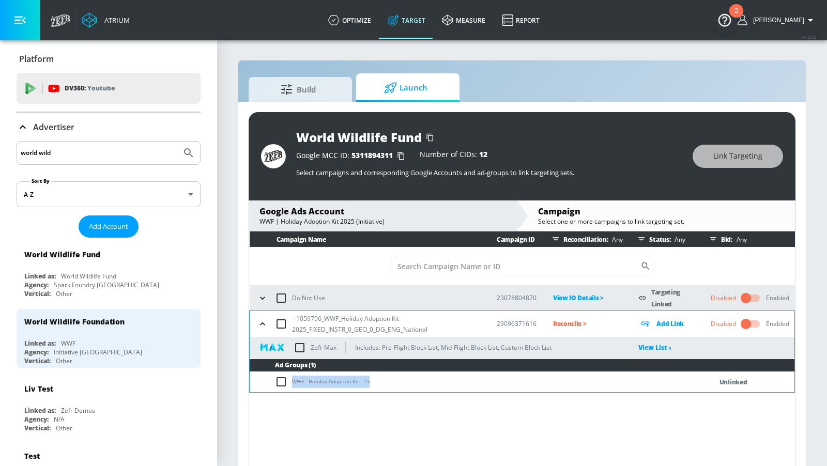
drag, startPoint x: 374, startPoint y: 380, endPoint x: 283, endPoint y: 381, distance: 90.5
click at [283, 381] on td "WWF - Holiday Adoption Kit - TS" at bounding box center [470, 382] width 441 height 20
copy td "WWF - Holiday Adoption Kit - TS"
click at [277, 381] on input "checkbox" at bounding box center [283, 382] width 17 height 12
checkbox input "true"
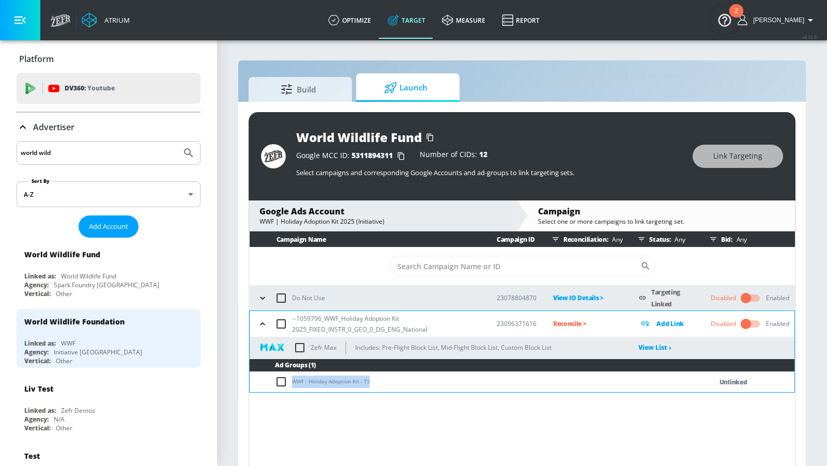
checkbox input "true"
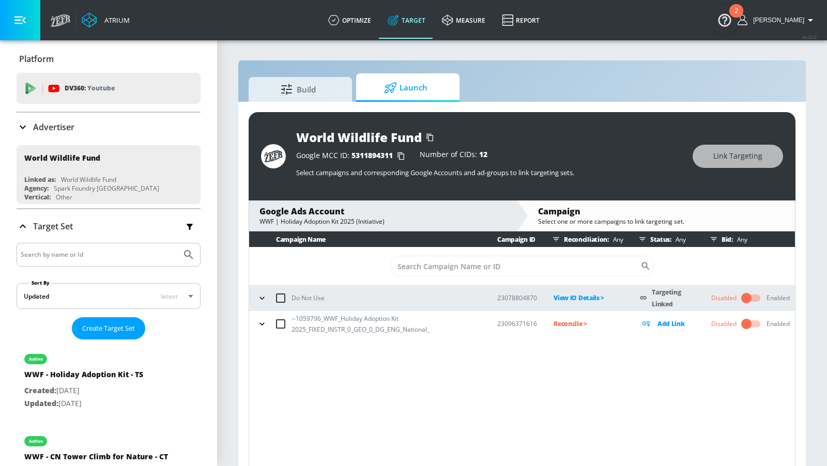
click at [264, 324] on icon "button" at bounding box center [262, 324] width 10 height 10
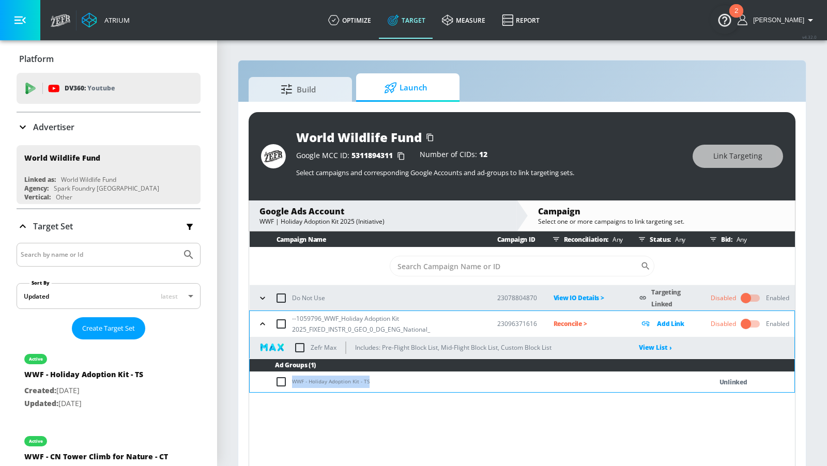
drag, startPoint x: 343, startPoint y: 381, endPoint x: 292, endPoint y: 381, distance: 51.2
click at [292, 381] on td "WWF - Holiday Adoption Kit - TS" at bounding box center [470, 382] width 441 height 20
copy td "WWF - Holiday Adoption Kit - TS"
click at [281, 381] on input "checkbox" at bounding box center [283, 382] width 17 height 12
checkbox input "true"
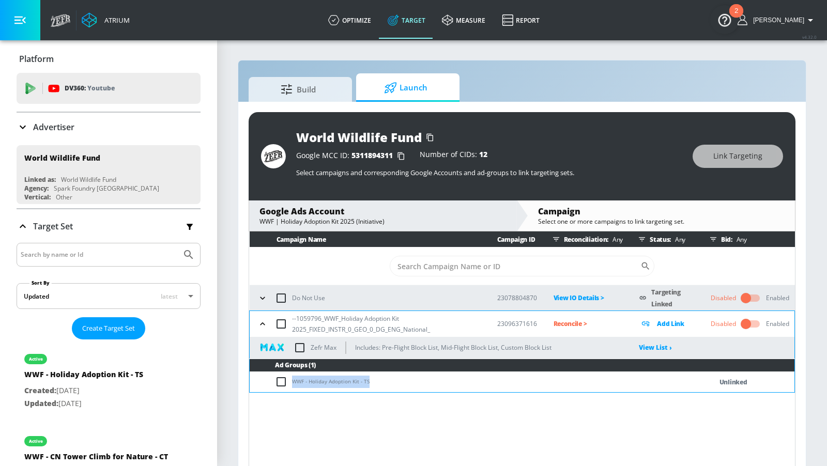
checkbox input "true"
click at [748, 163] on button "Link Targeting" at bounding box center [738, 156] width 90 height 23
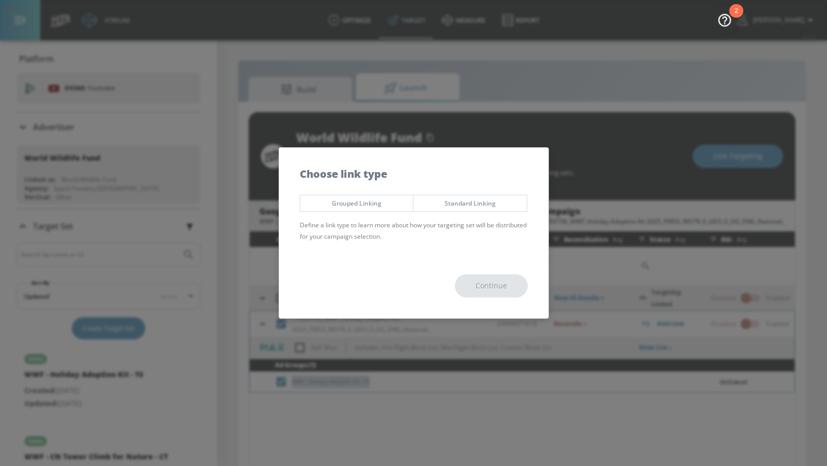
click at [492, 209] on button "Standard Linking" at bounding box center [470, 203] width 114 height 17
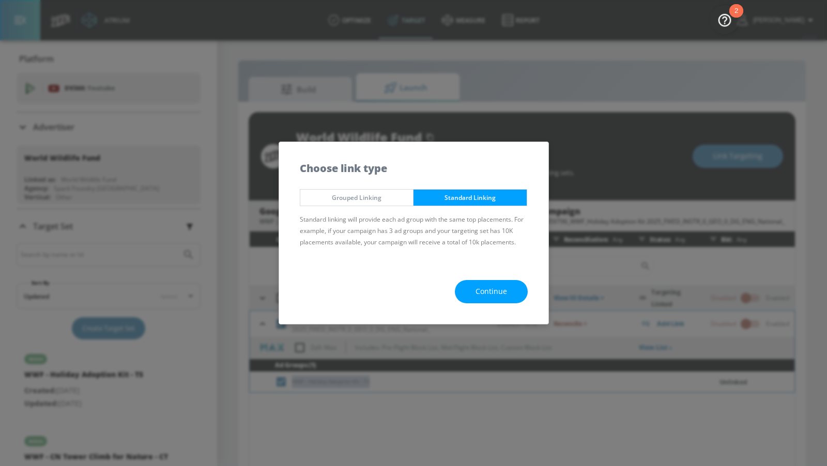
click at [492, 295] on span "Continue" at bounding box center [492, 291] width 32 height 13
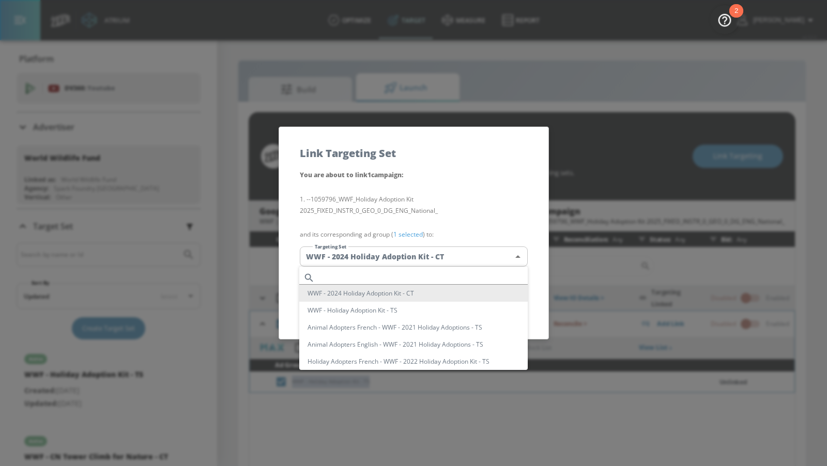
click at [440, 262] on body "Atrium optimize Target measure Report optimize Target measure Report v 4.32.0 A…" at bounding box center [413, 240] width 827 height 481
click at [430, 276] on input "text" at bounding box center [423, 278] width 209 height 14
paste input "WWF - Holiday Adoption Kit - TS"
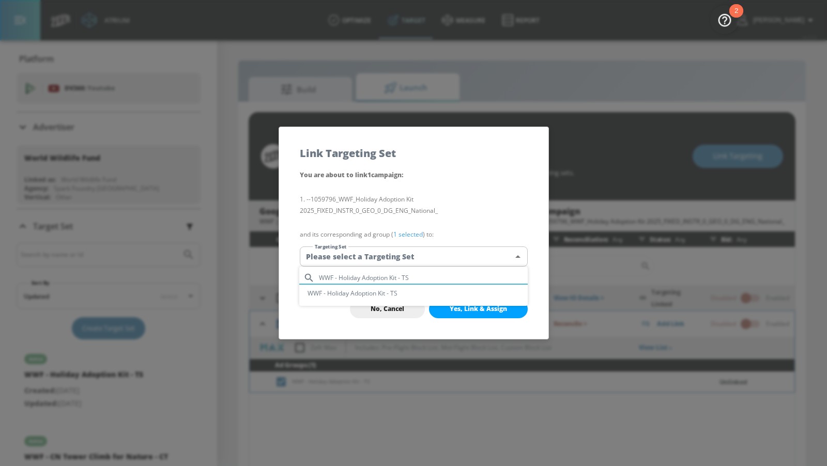
type input "WWF - Holiday Adoption Kit - TS"
click at [430, 290] on li "WWF - Holiday Adoption Kit - TS" at bounding box center [413, 293] width 228 height 17
type input "4a562807-0804-484b-8b91-f9f9777a5981"
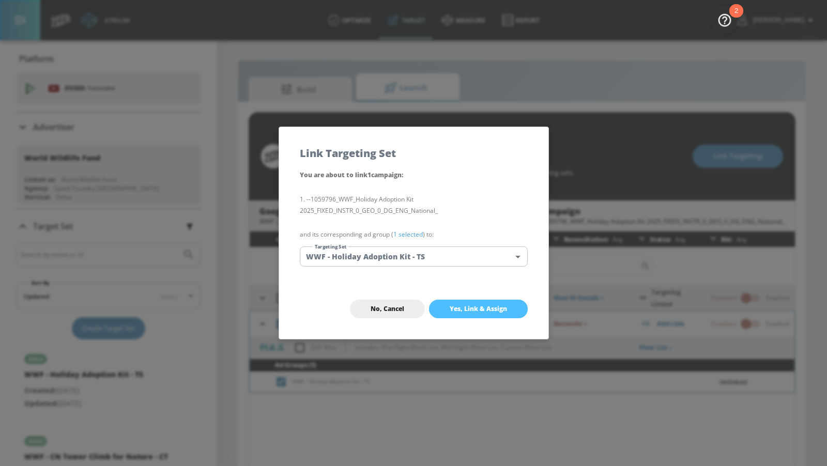
click at [464, 307] on span "Yes, Link & Assign" at bounding box center [478, 309] width 57 height 8
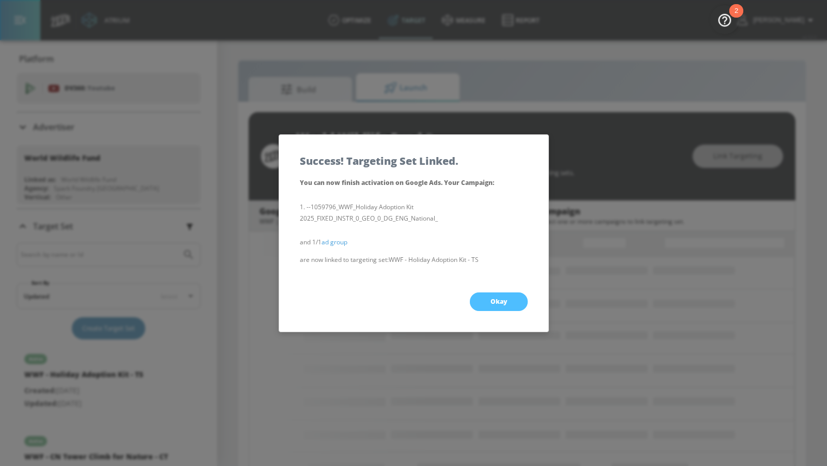
click at [487, 295] on button "Okay" at bounding box center [499, 302] width 58 height 19
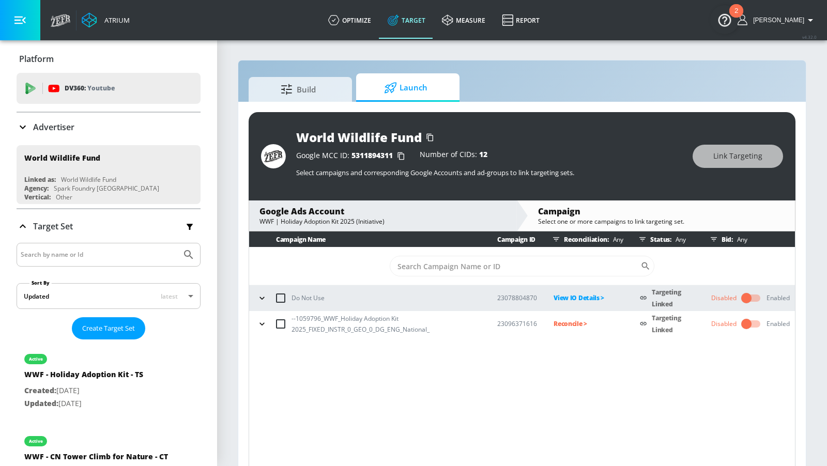
click at [560, 321] on p "Reconcile >" at bounding box center [589, 324] width 70 height 12
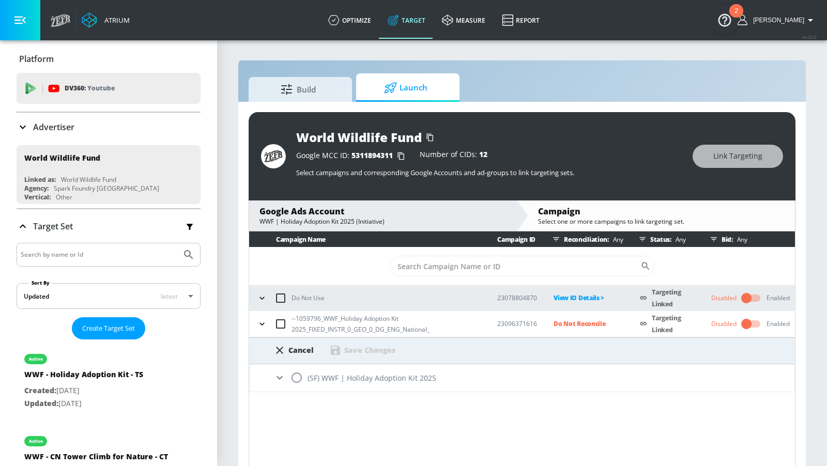
click at [297, 378] on input "radio" at bounding box center [297, 378] width 22 height 22
radio input "true"
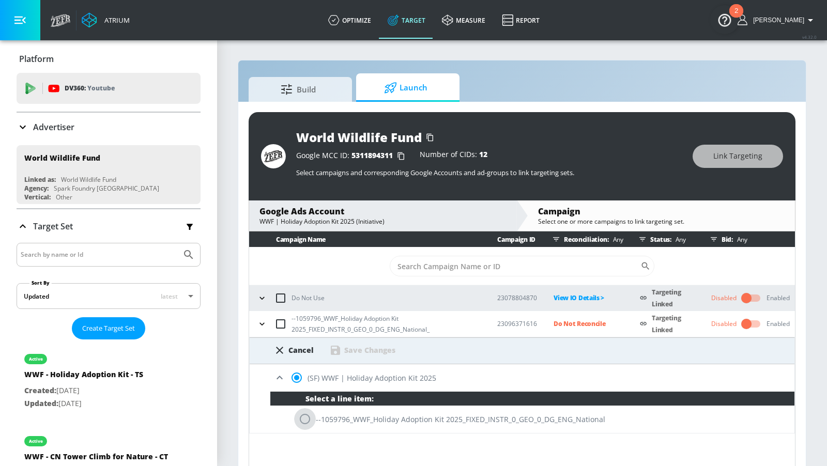
click at [307, 421] on input "radio" at bounding box center [305, 419] width 22 height 22
radio input "true"
click at [377, 353] on div "Save Changes" at bounding box center [369, 350] width 51 height 10
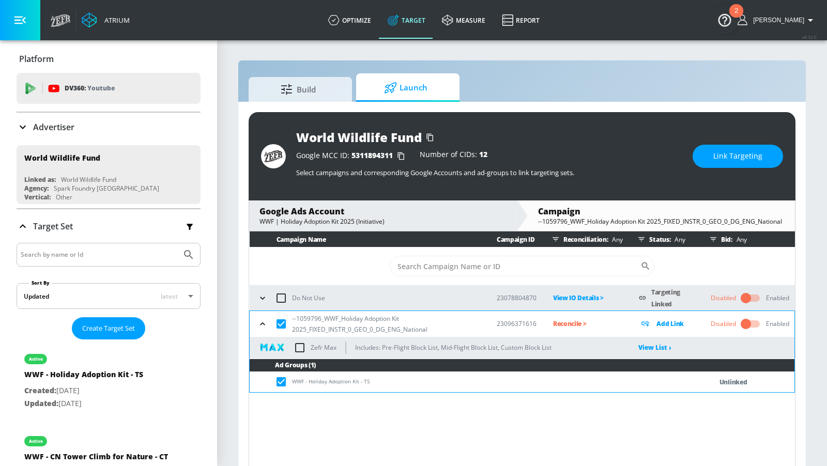
scroll to position [4, 0]
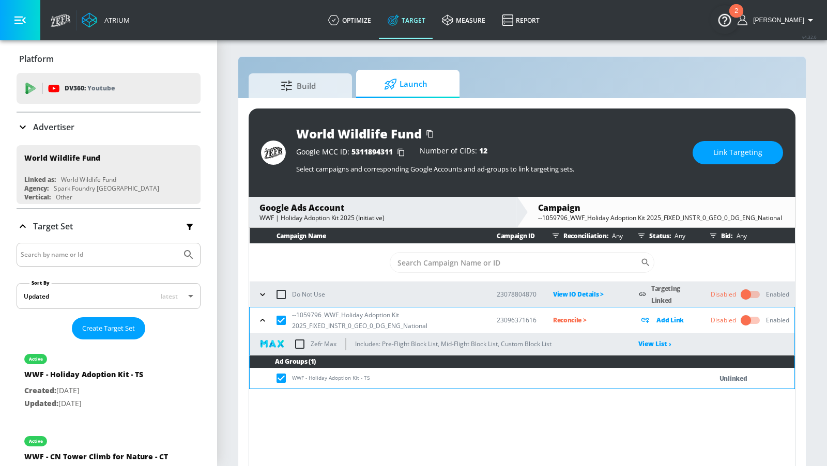
click at [42, 131] on p "Advertiser" at bounding box center [53, 126] width 41 height 11
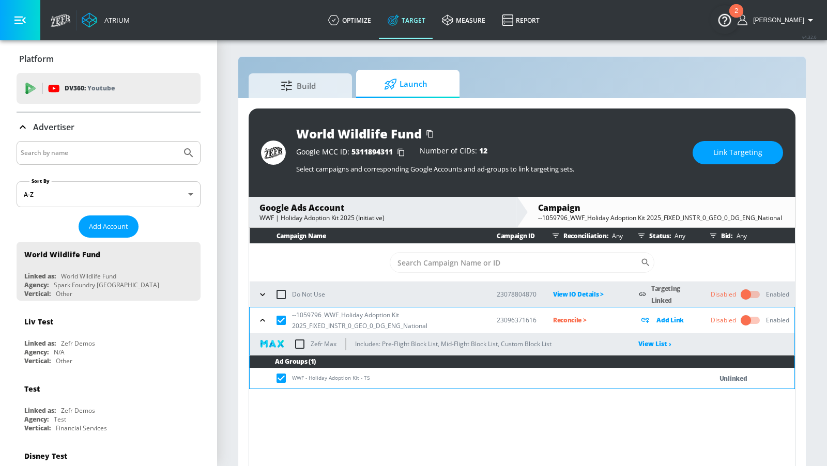
click at [71, 154] on input "Search by name" at bounding box center [99, 152] width 157 height 13
type input "paramount"
click at [177, 142] on button "Submit Search" at bounding box center [188, 153] width 23 height 23
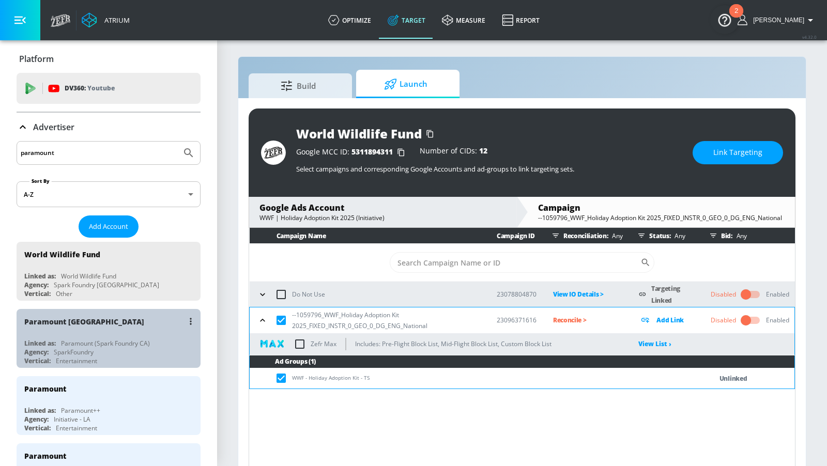
click at [104, 336] on div "Paramount Canada Linked as: Paramount (Spark Foundry CA) Agency: SparkFoundry V…" at bounding box center [109, 338] width 184 height 59
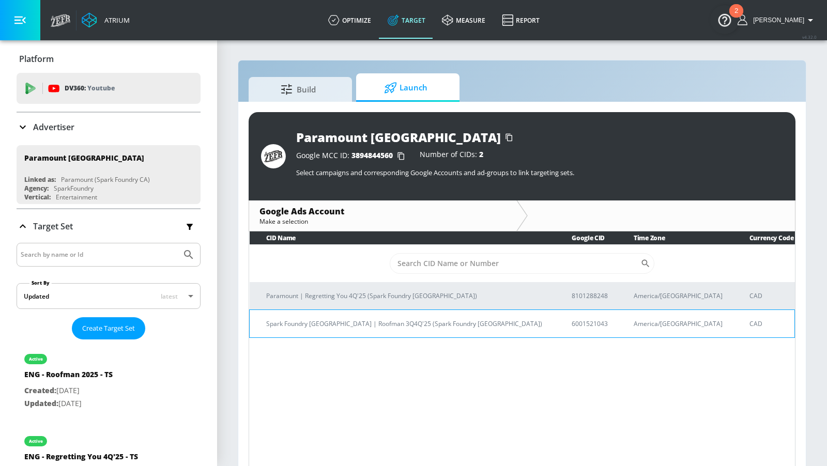
click at [391, 320] on p "Spark Foundry [GEOGRAPHIC_DATA] | Roofman 3Q4Q'25 (Spark Foundry [GEOGRAPHIC_DA…" at bounding box center [406, 323] width 281 height 11
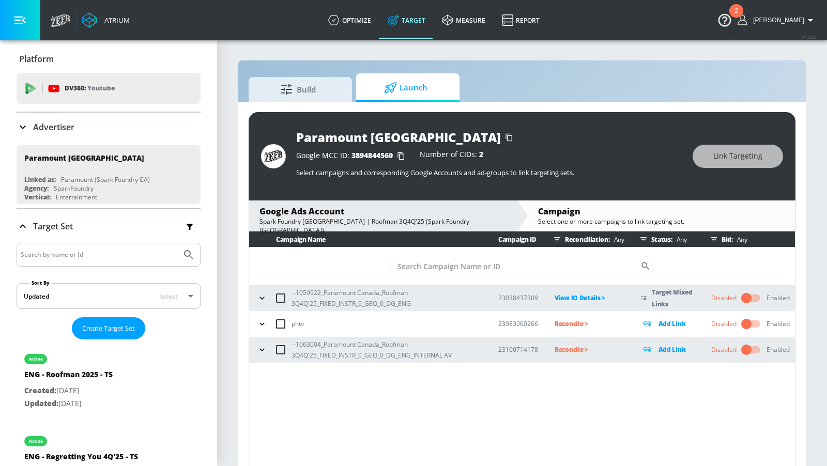
click at [261, 349] on icon "button" at bounding box center [262, 350] width 10 height 10
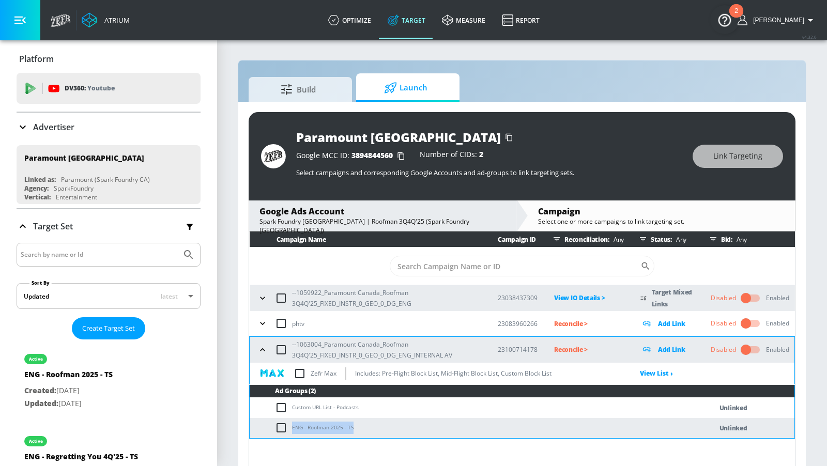
drag, startPoint x: 361, startPoint y: 426, endPoint x: 289, endPoint y: 426, distance: 71.3
click at [289, 426] on td "ENG - Roofman 2025 - TS" at bounding box center [470, 428] width 441 height 20
copy td "ENG - Roofman 2025 - TS"
click at [283, 426] on input "checkbox" at bounding box center [283, 428] width 17 height 12
checkbox input "true"
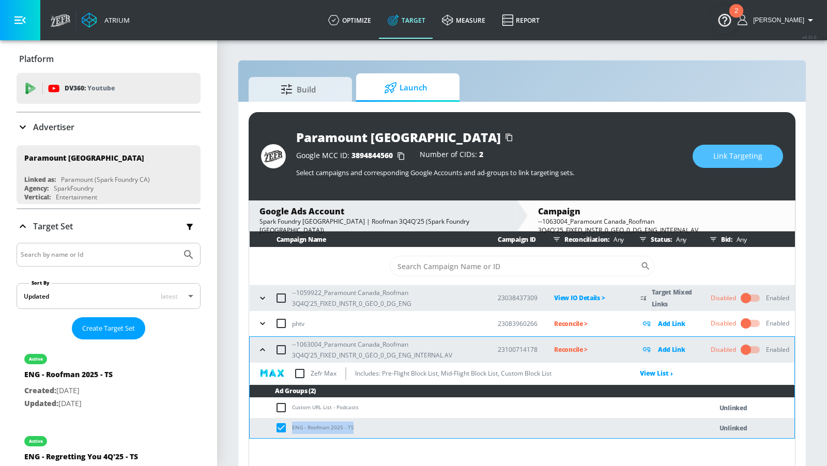
click at [724, 152] on span "Link Targeting" at bounding box center [737, 156] width 49 height 13
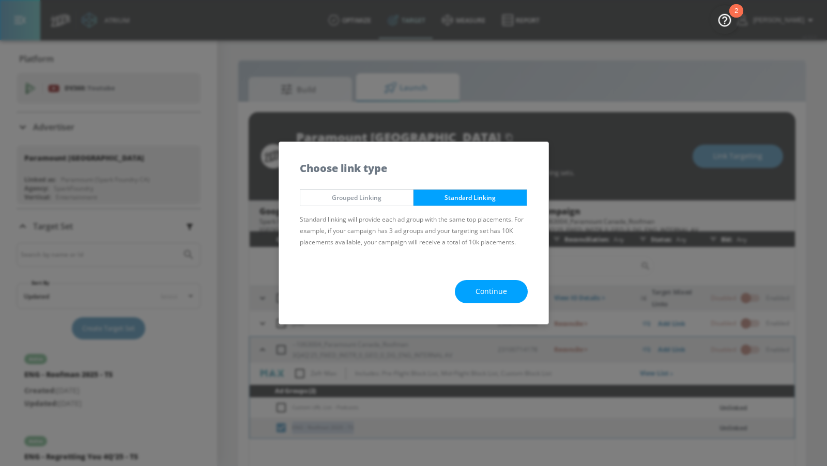
click at [482, 288] on span "Continue" at bounding box center [492, 291] width 32 height 13
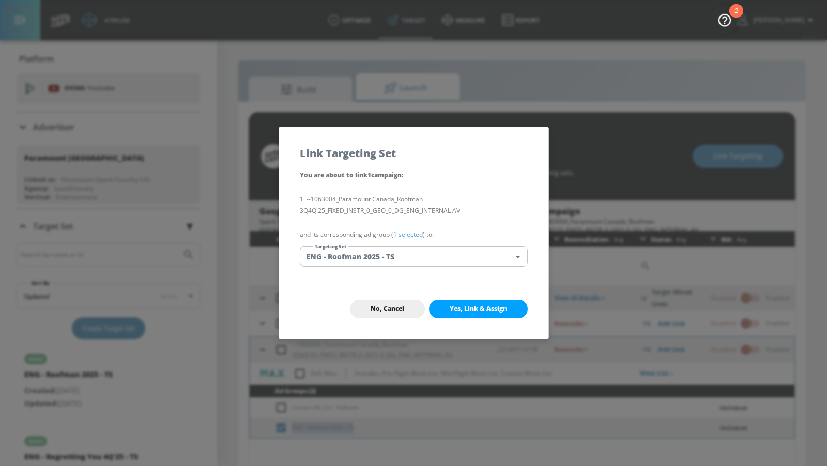
click at [456, 262] on body "Atrium optimize Target measure Report optimize Target measure Report v 4.32.0 […" at bounding box center [413, 240] width 827 height 481
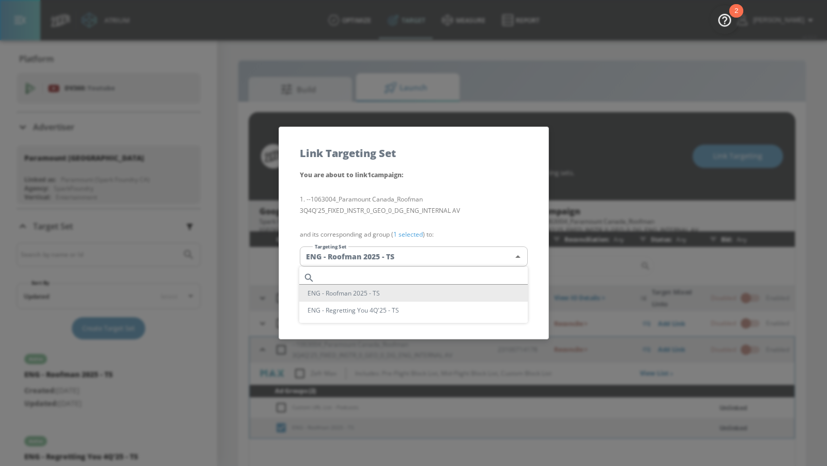
click at [444, 276] on input "text" at bounding box center [423, 278] width 209 height 14
paste input "ENG - Roofman 2025 - TS"
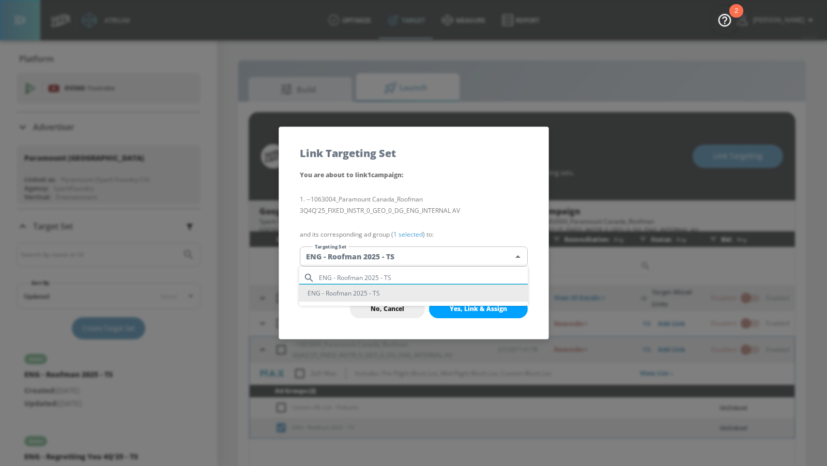
type input "ENG - Roofman 2025 - TS"
click at [438, 289] on li "ENG - Roofman 2025 - TS" at bounding box center [413, 293] width 228 height 17
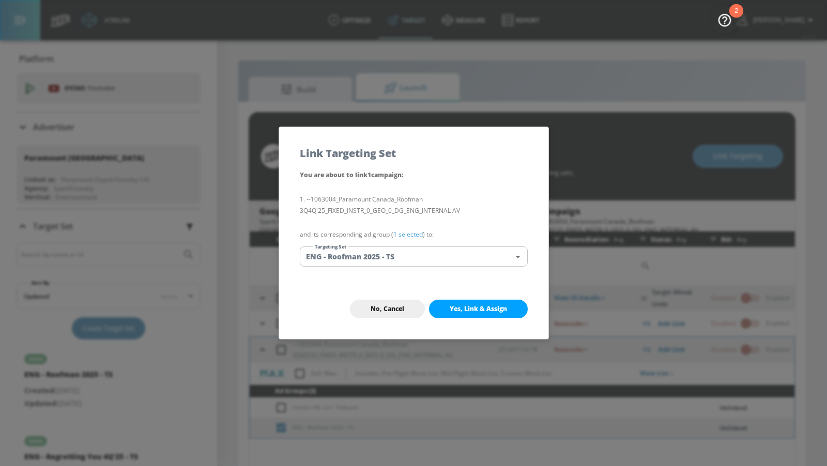
click at [459, 299] on div "No, Cancel Yes, Link & Assign" at bounding box center [413, 309] width 269 height 60
click at [460, 309] on span "Yes, Link & Assign" at bounding box center [478, 309] width 57 height 8
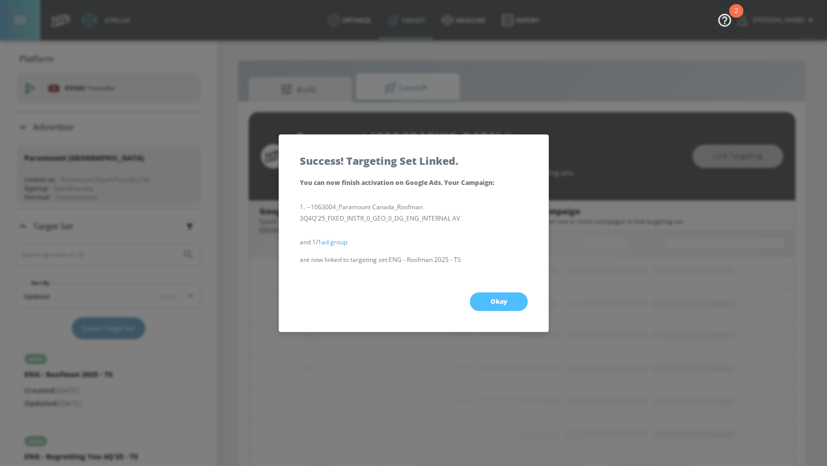
click at [487, 298] on button "Okay" at bounding box center [499, 302] width 58 height 19
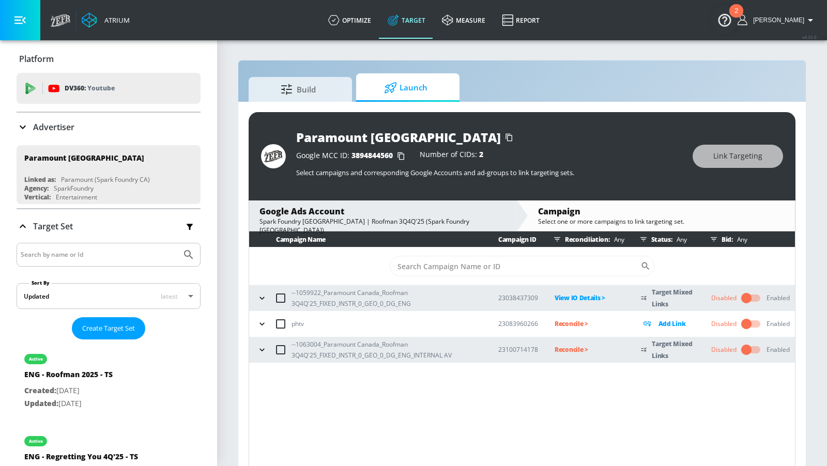
click at [567, 344] on p "Reconcile >" at bounding box center [590, 350] width 70 height 12
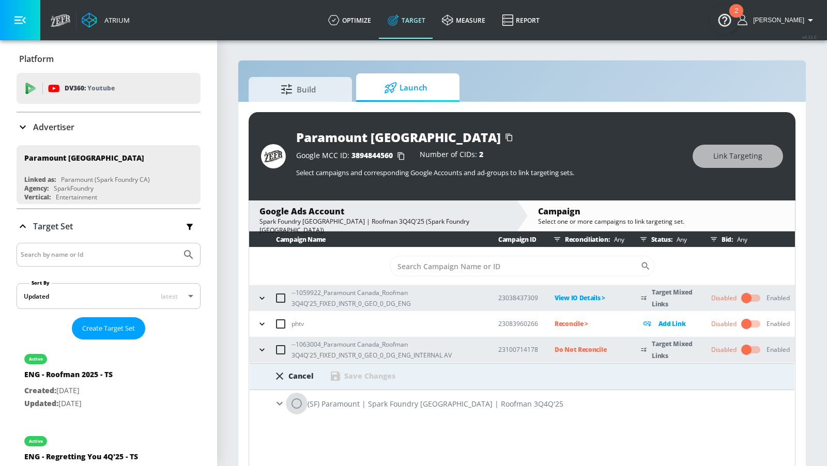
click at [294, 399] on input "radio" at bounding box center [297, 404] width 22 height 22
radio input "true"
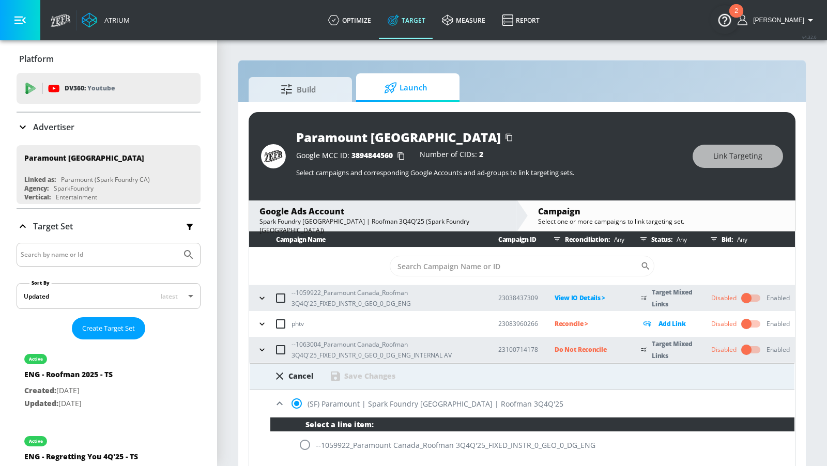
scroll to position [16, 0]
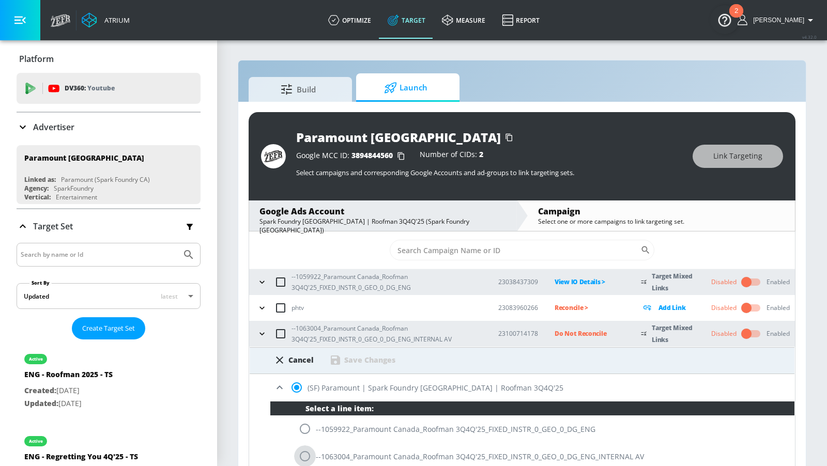
click at [310, 451] on input "radio" at bounding box center [305, 457] width 22 height 22
radio input "true"
click at [361, 363] on div "Save Changes" at bounding box center [369, 360] width 51 height 10
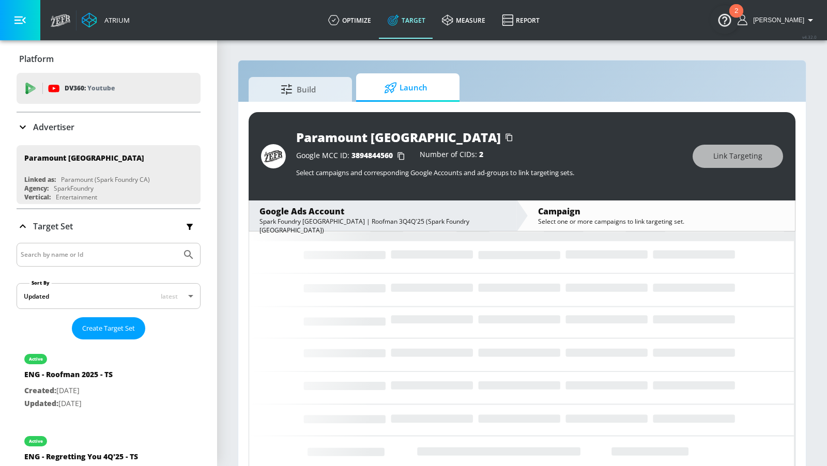
scroll to position [0, 0]
